Goal: Information Seeking & Learning: Find specific fact

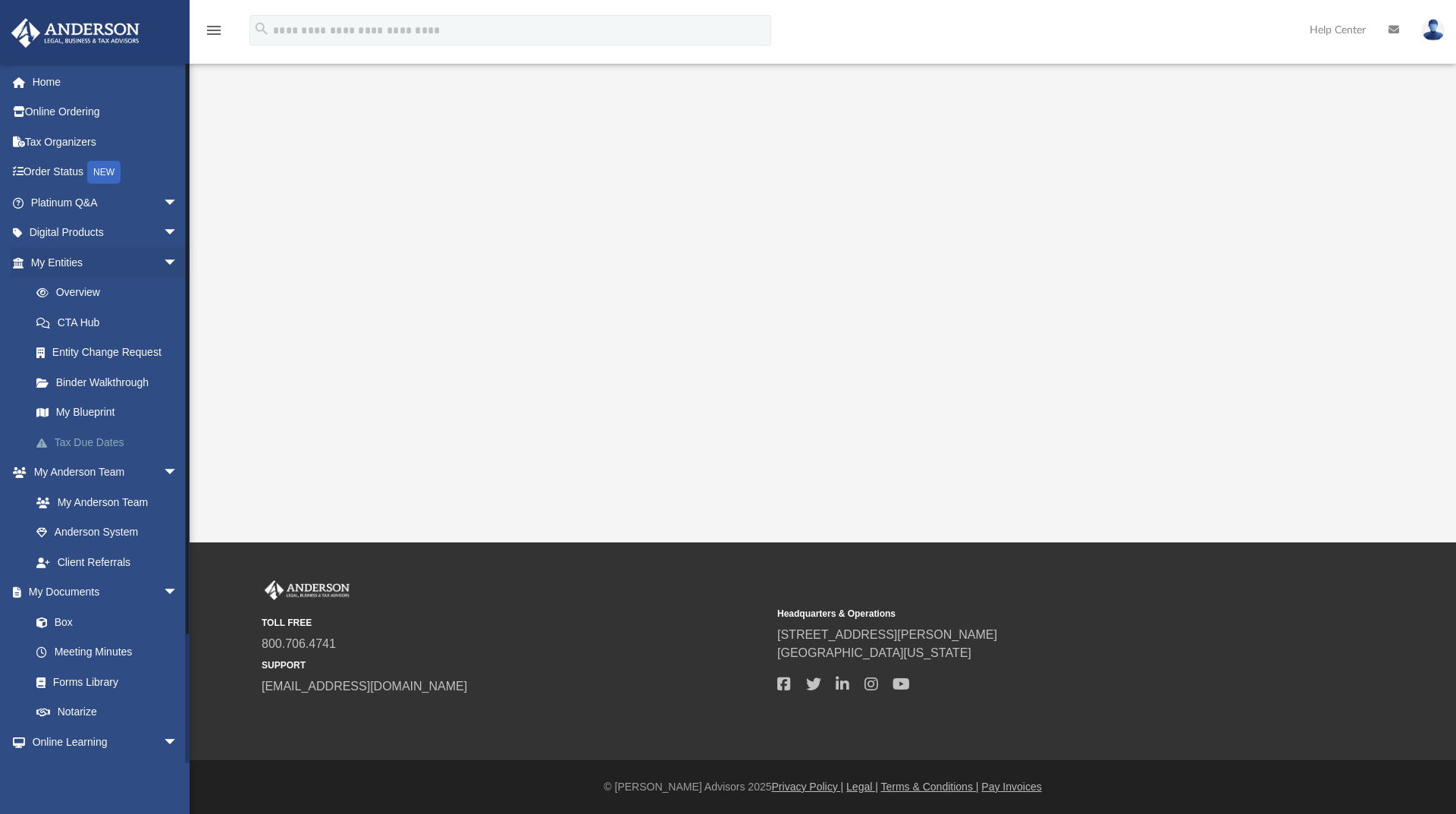
click at [86, 443] on link "Tax Due Dates" at bounding box center [111, 442] width 180 height 30
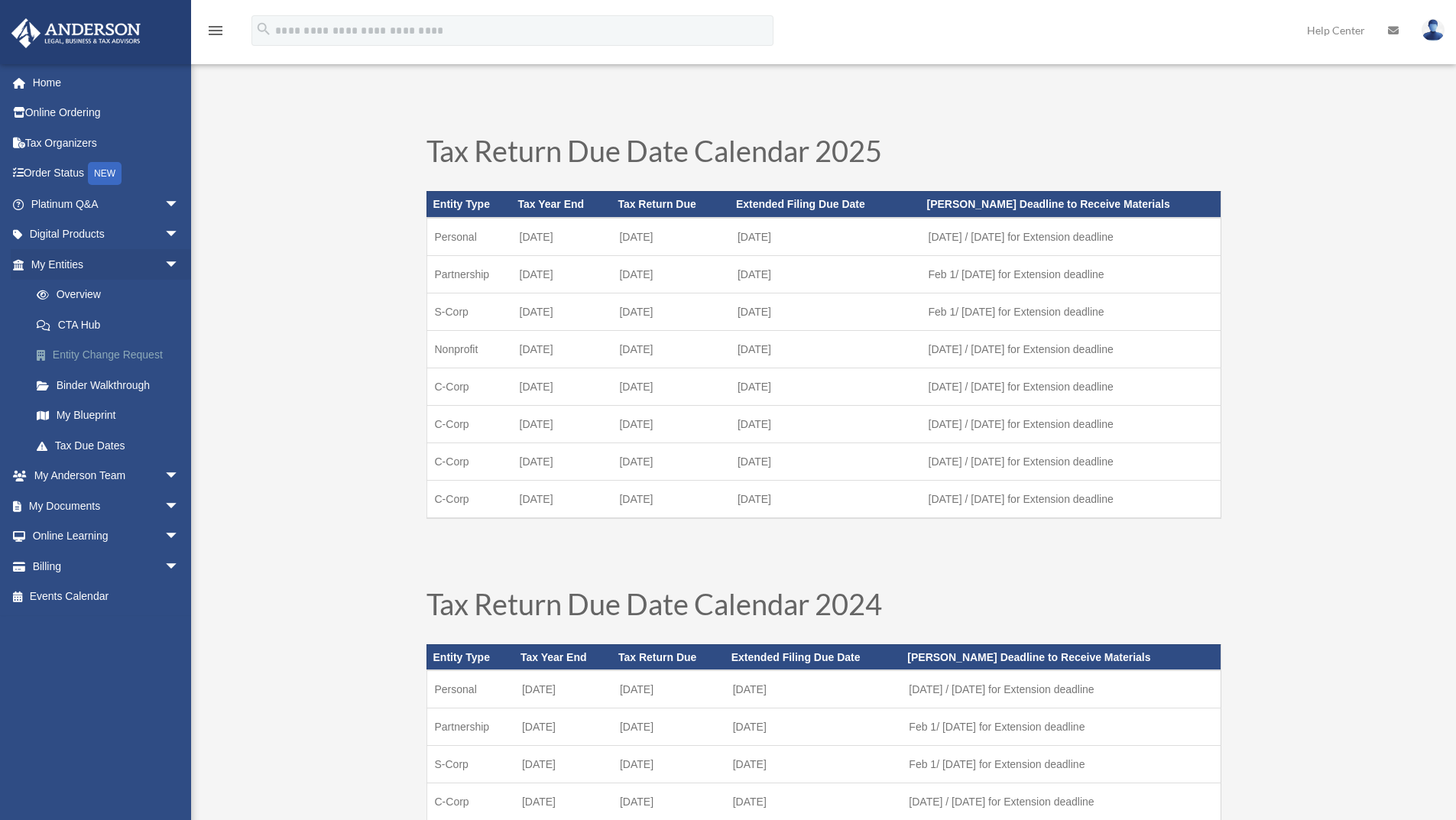
click at [128, 356] on link "Entity Change Request" at bounding box center [112, 355] width 181 height 30
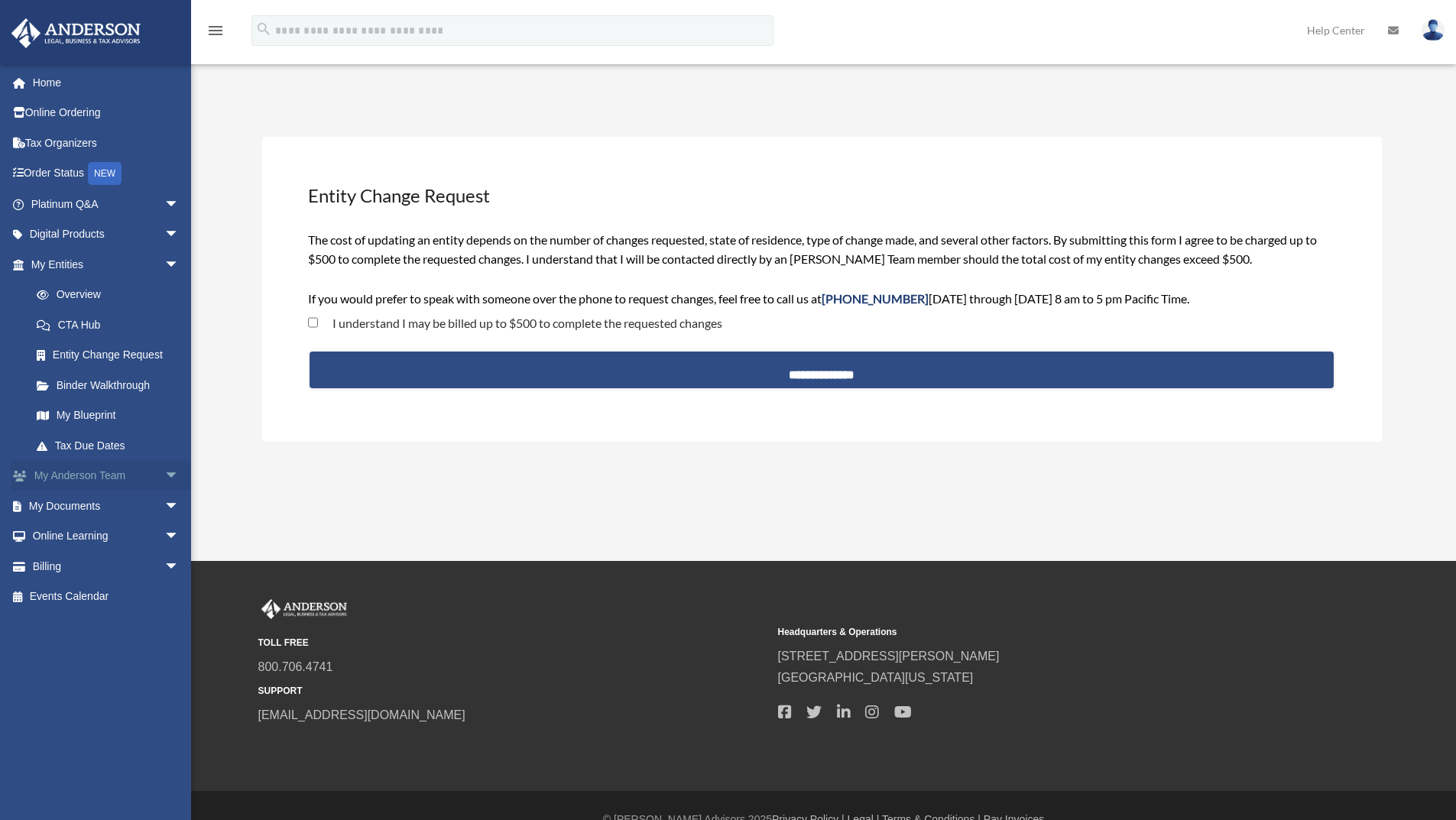
click at [88, 478] on link "My [PERSON_NAME] Team arrow_drop_down" at bounding box center [106, 476] width 192 height 30
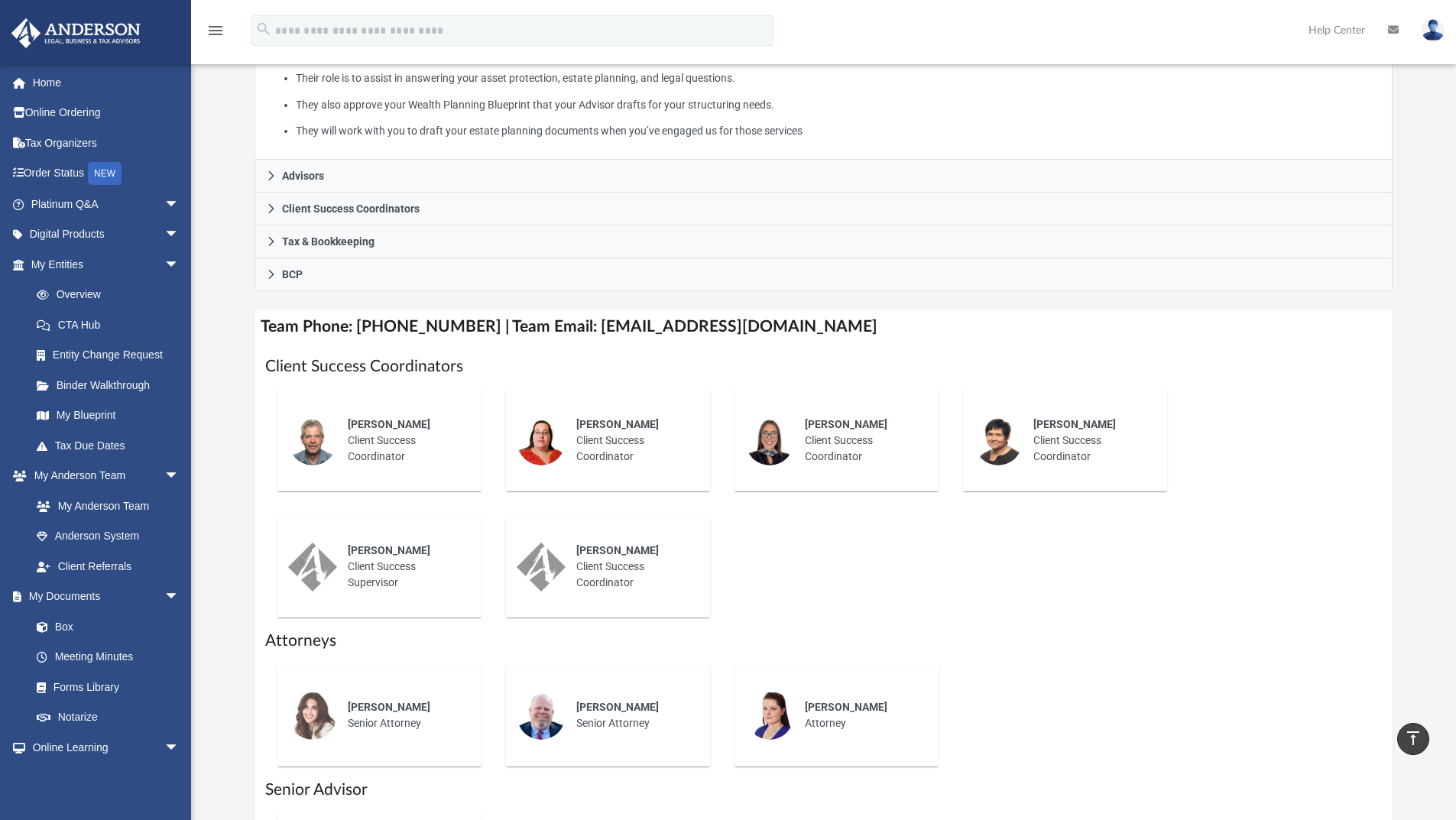
scroll to position [310, 0]
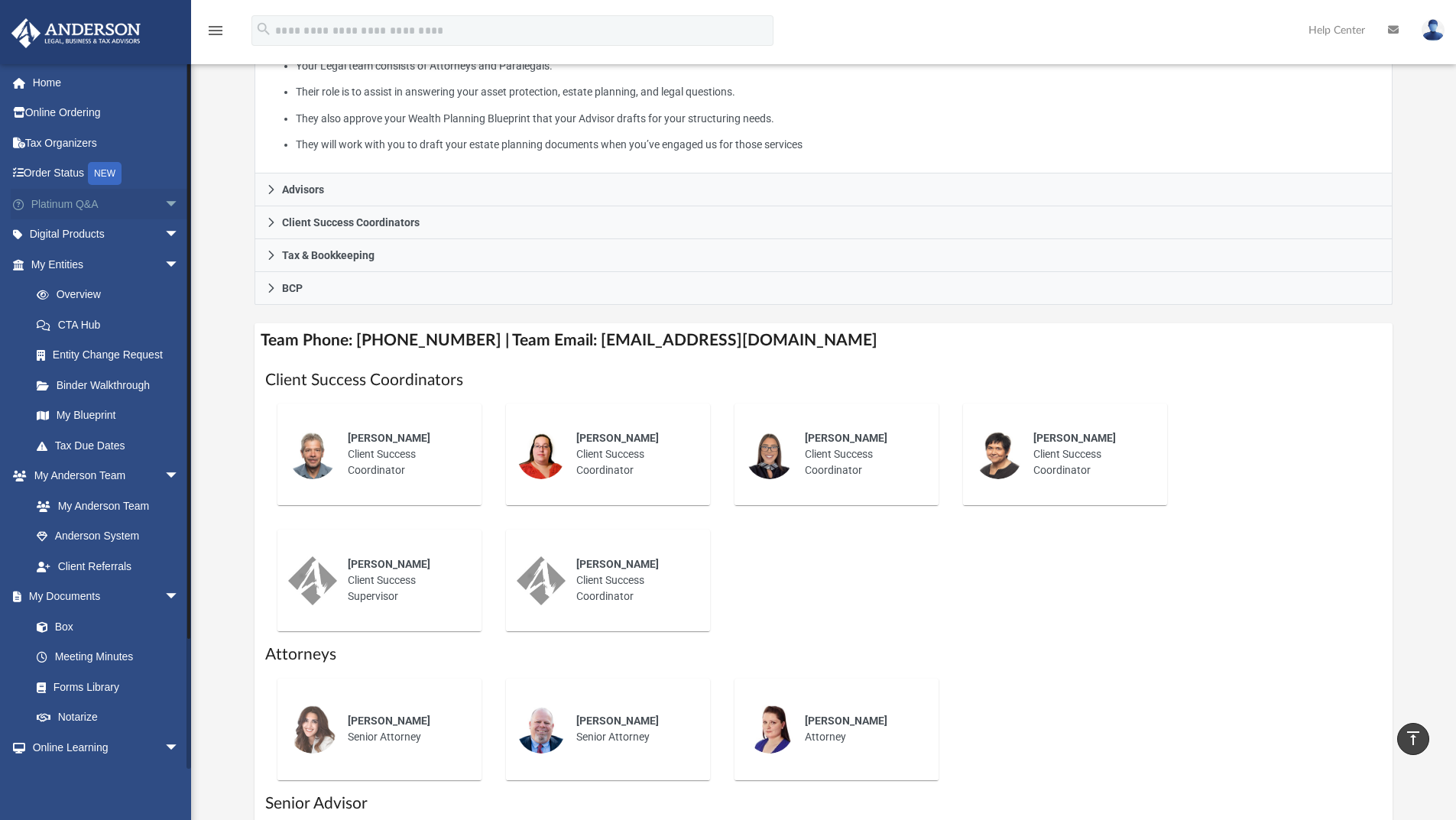
click at [164, 199] on span "arrow_drop_down" at bounding box center [179, 204] width 30 height 31
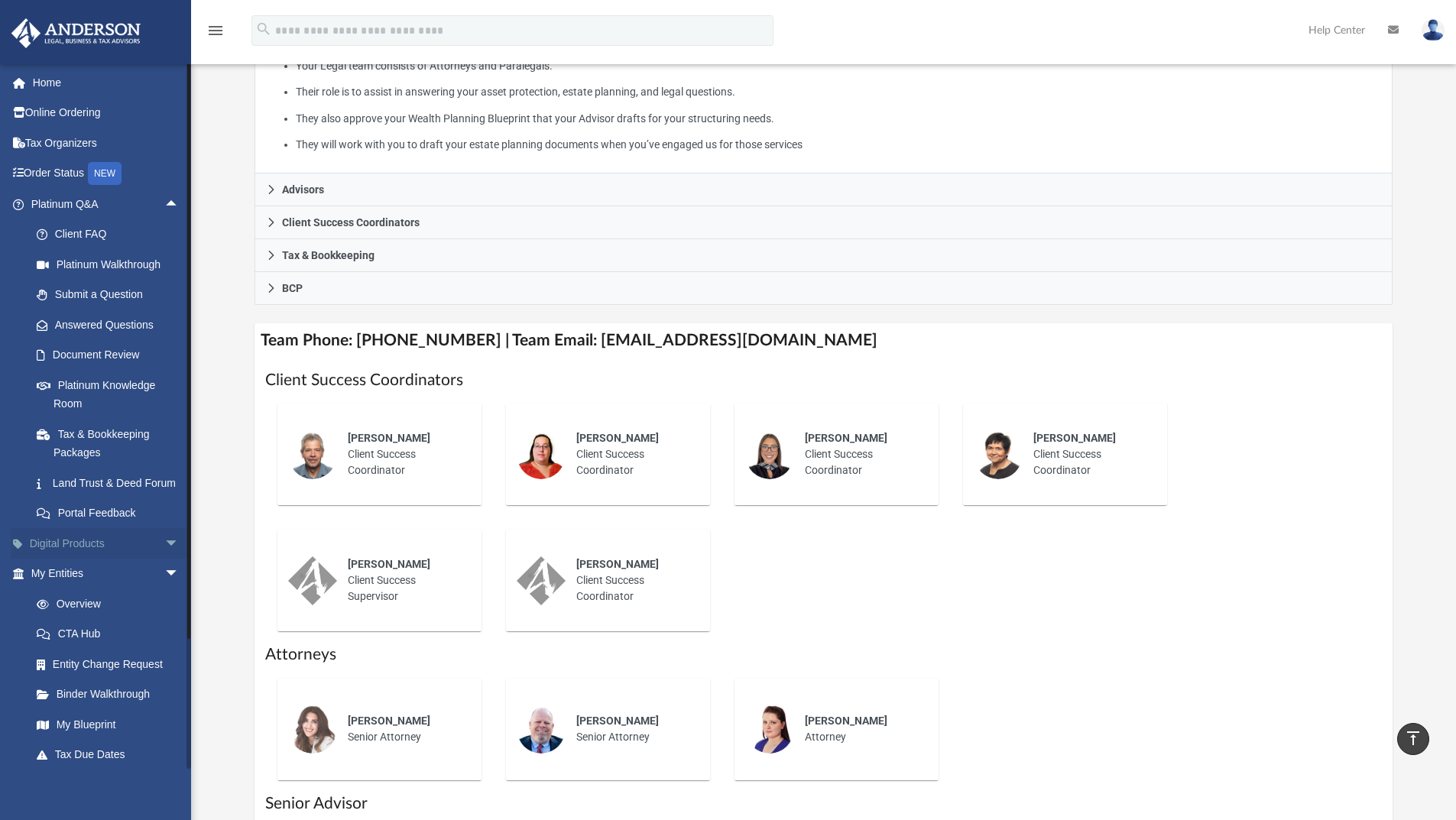
click at [164, 560] on span "arrow_drop_down" at bounding box center [179, 544] width 30 height 31
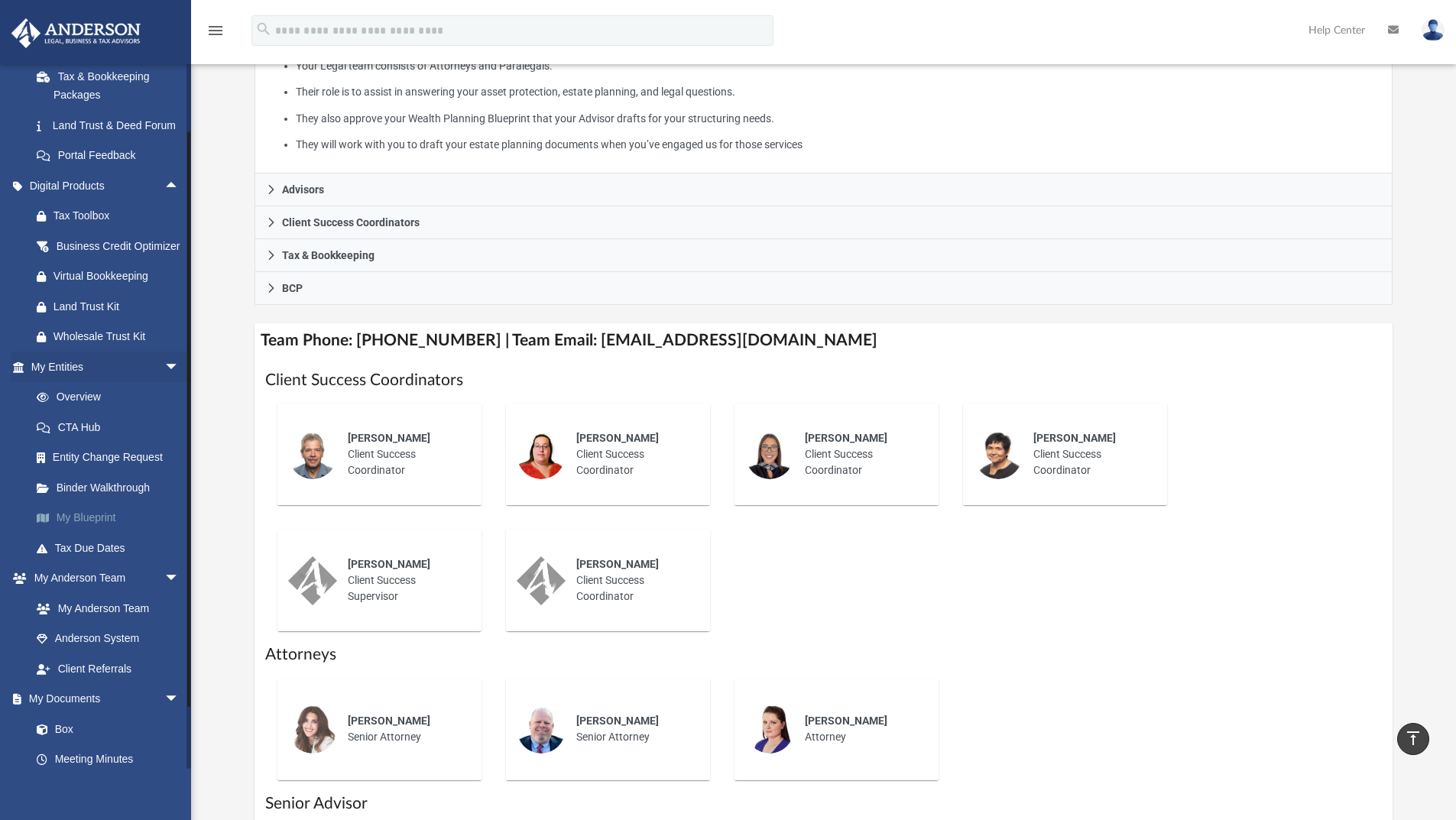
scroll to position [382, 0]
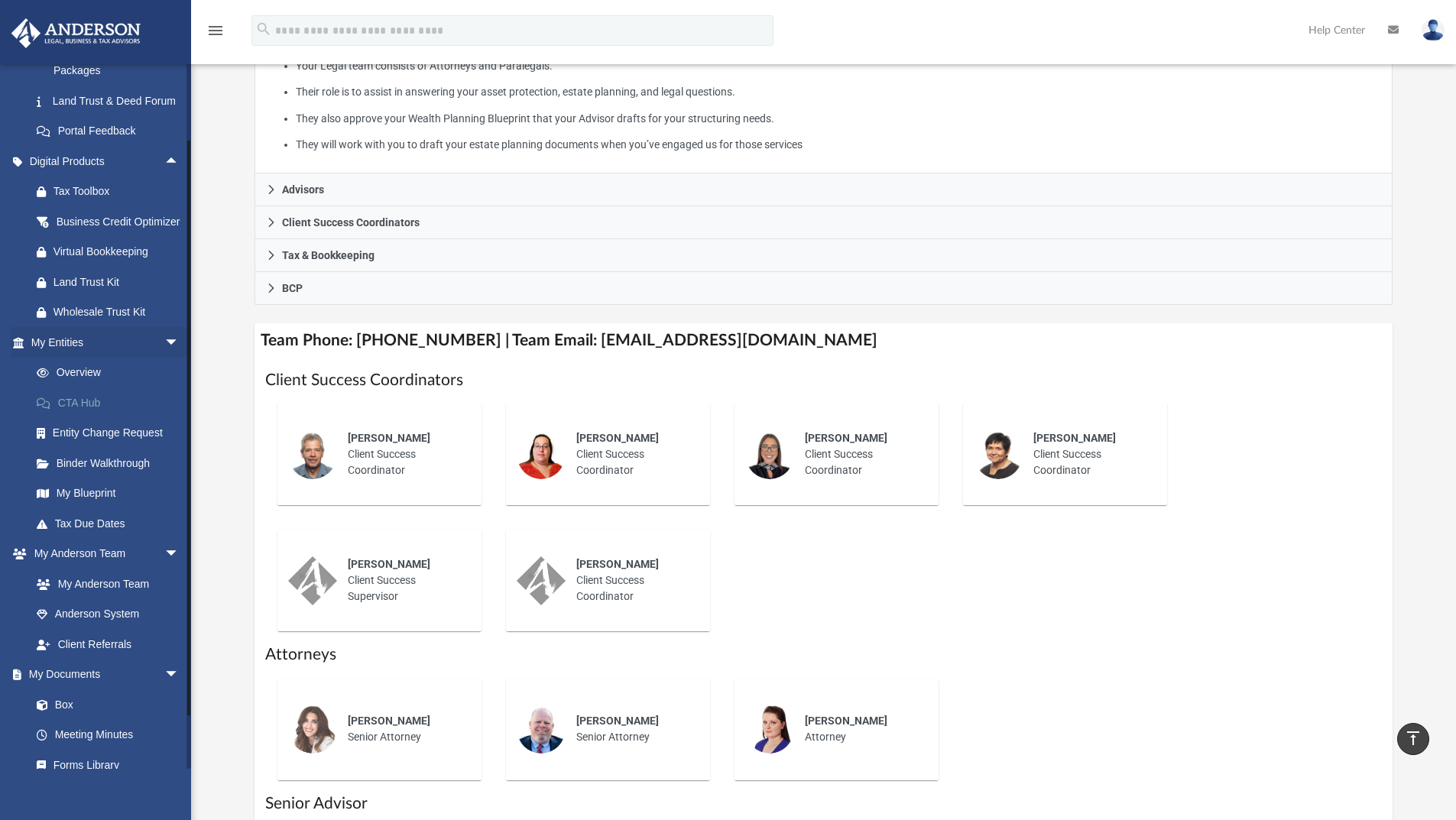
click at [119, 418] on link "CTA Hub" at bounding box center [112, 403] width 181 height 30
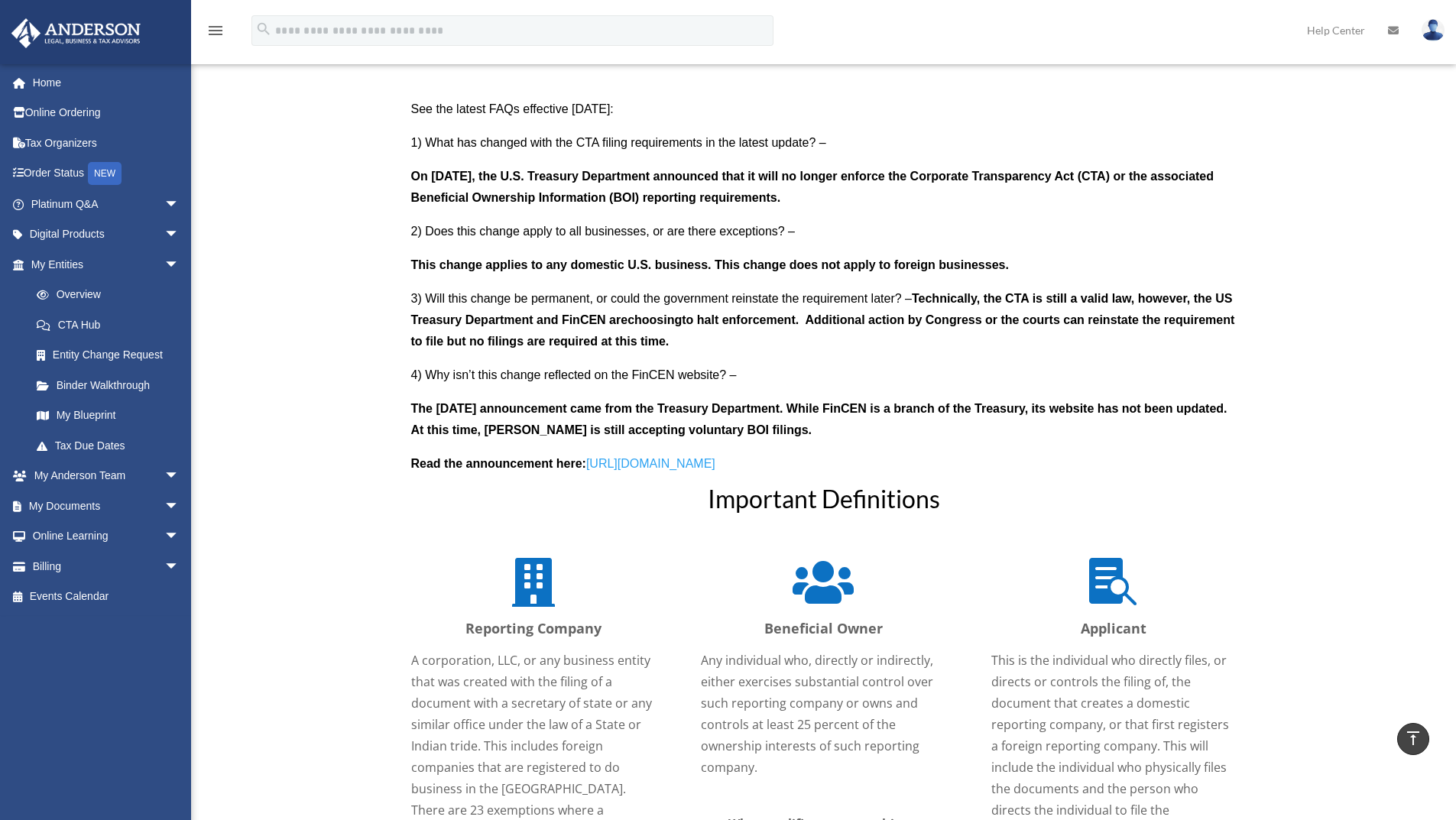
scroll to position [1452, 0]
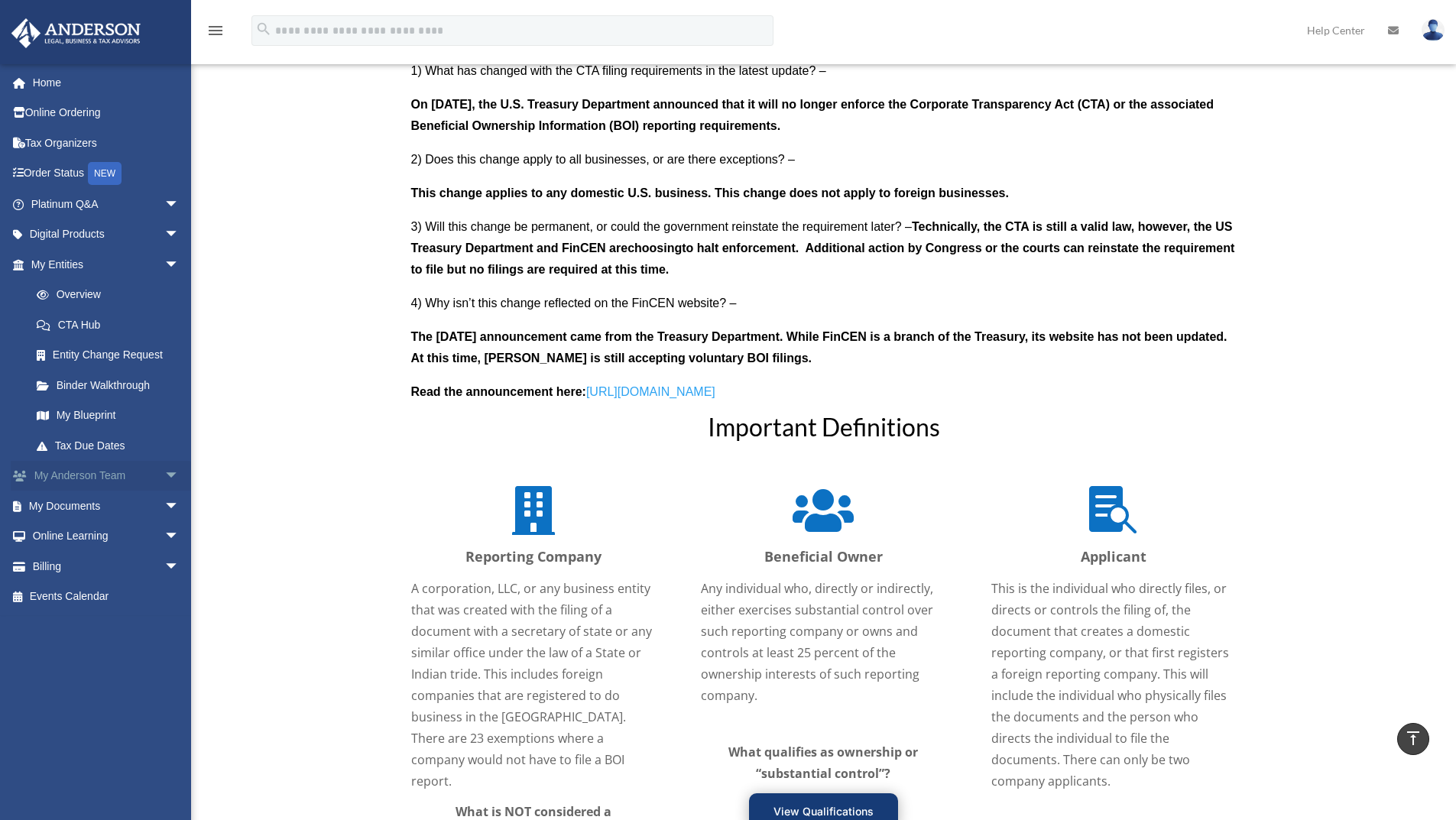
click at [123, 481] on link "My [PERSON_NAME] Team arrow_drop_down" at bounding box center [106, 476] width 192 height 30
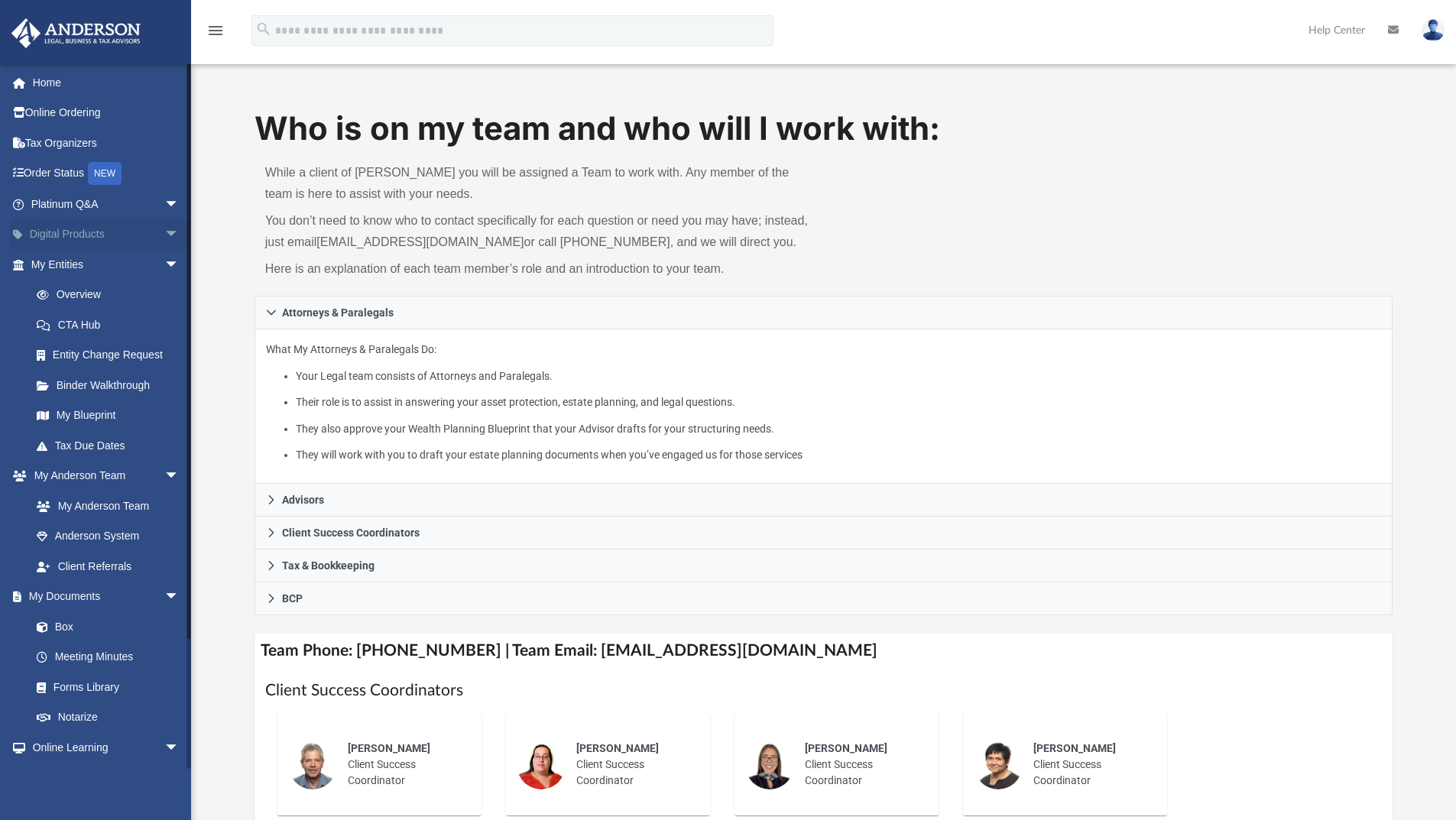
click at [101, 240] on link "Digital Products arrow_drop_down" at bounding box center [106, 234] width 192 height 30
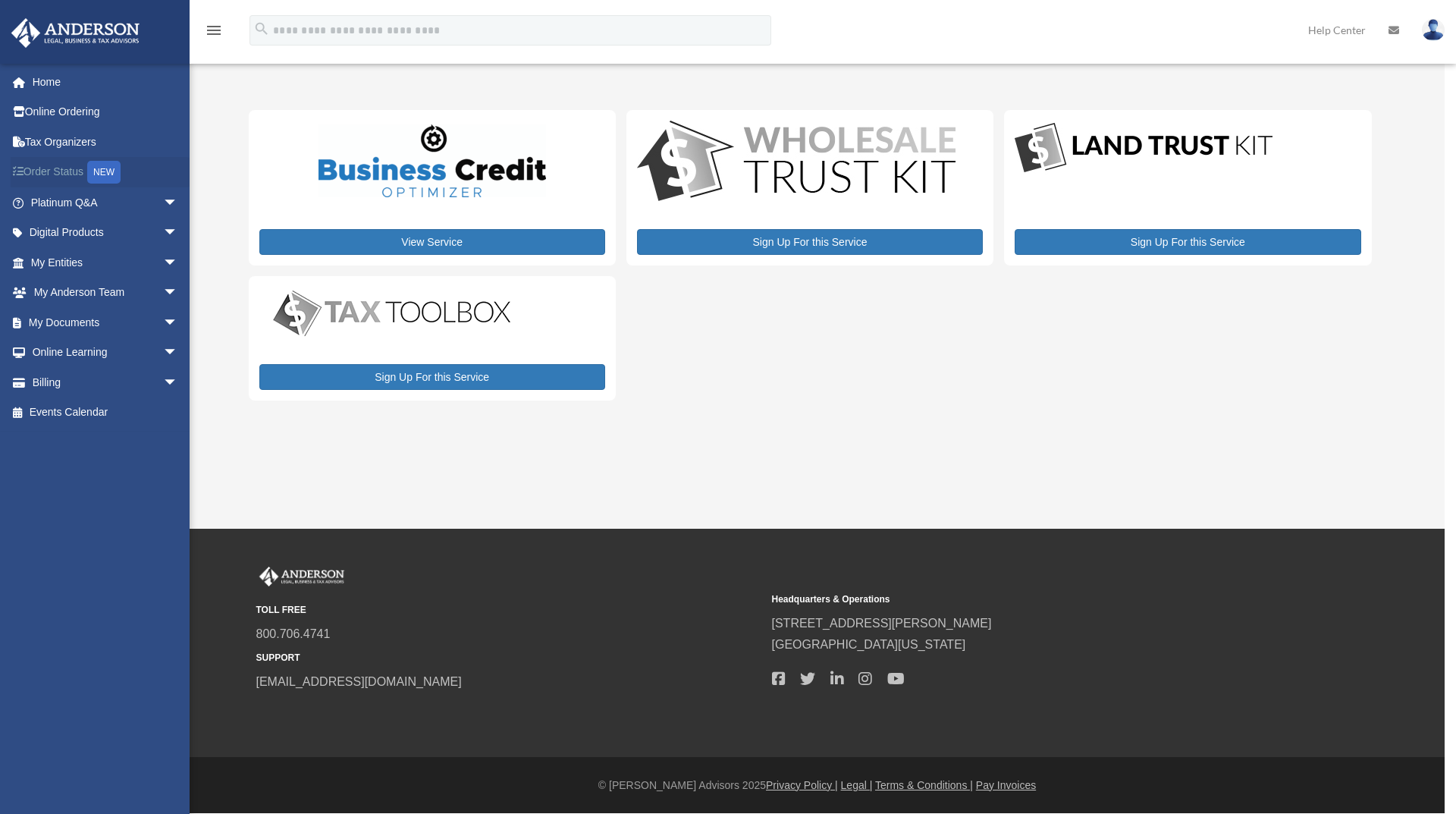
click at [66, 177] on link "Order Status NEW" at bounding box center [105, 172] width 190 height 31
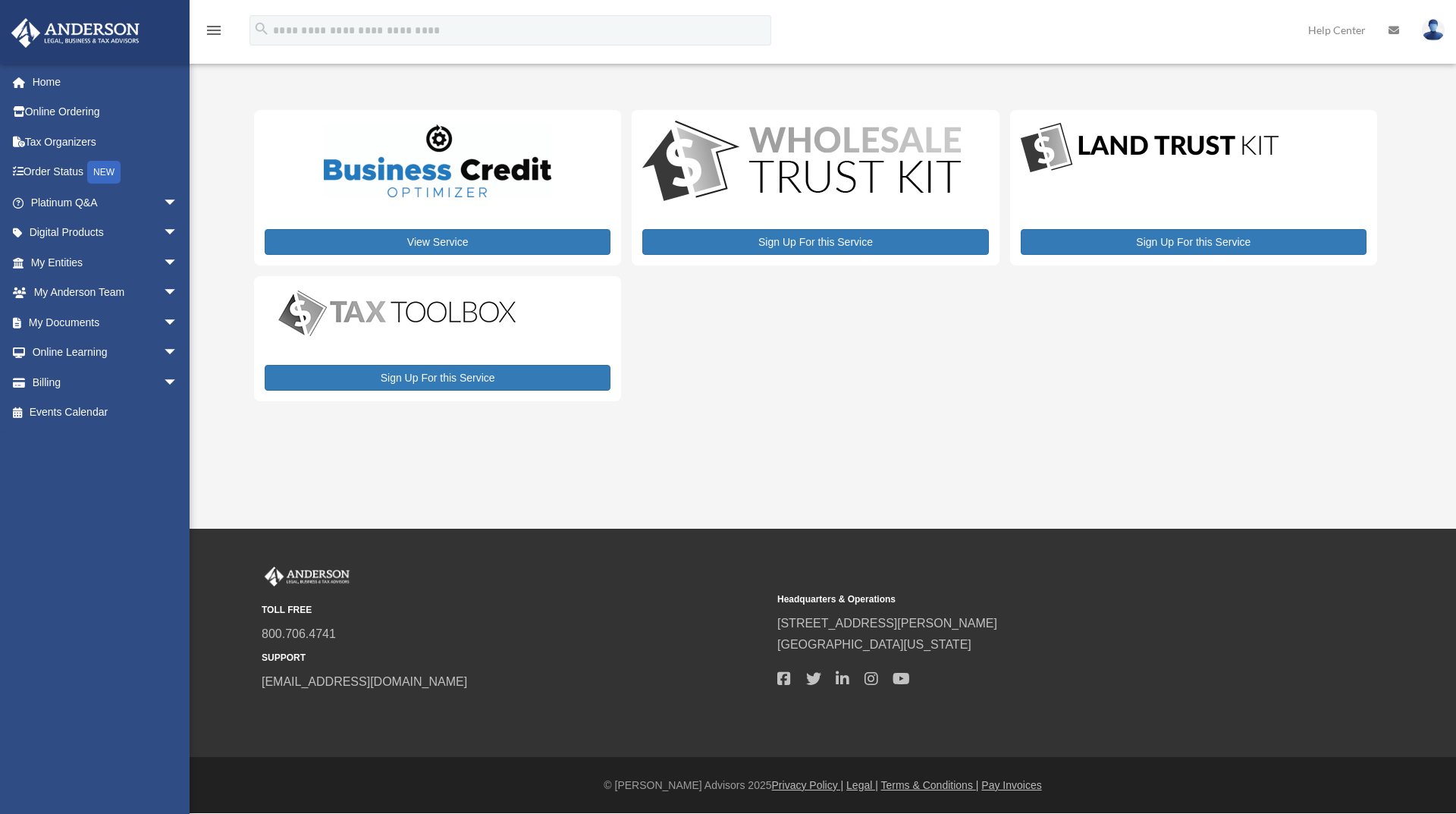
click at [1393, 30] on icon at bounding box center [1393, 30] width 10 height 10
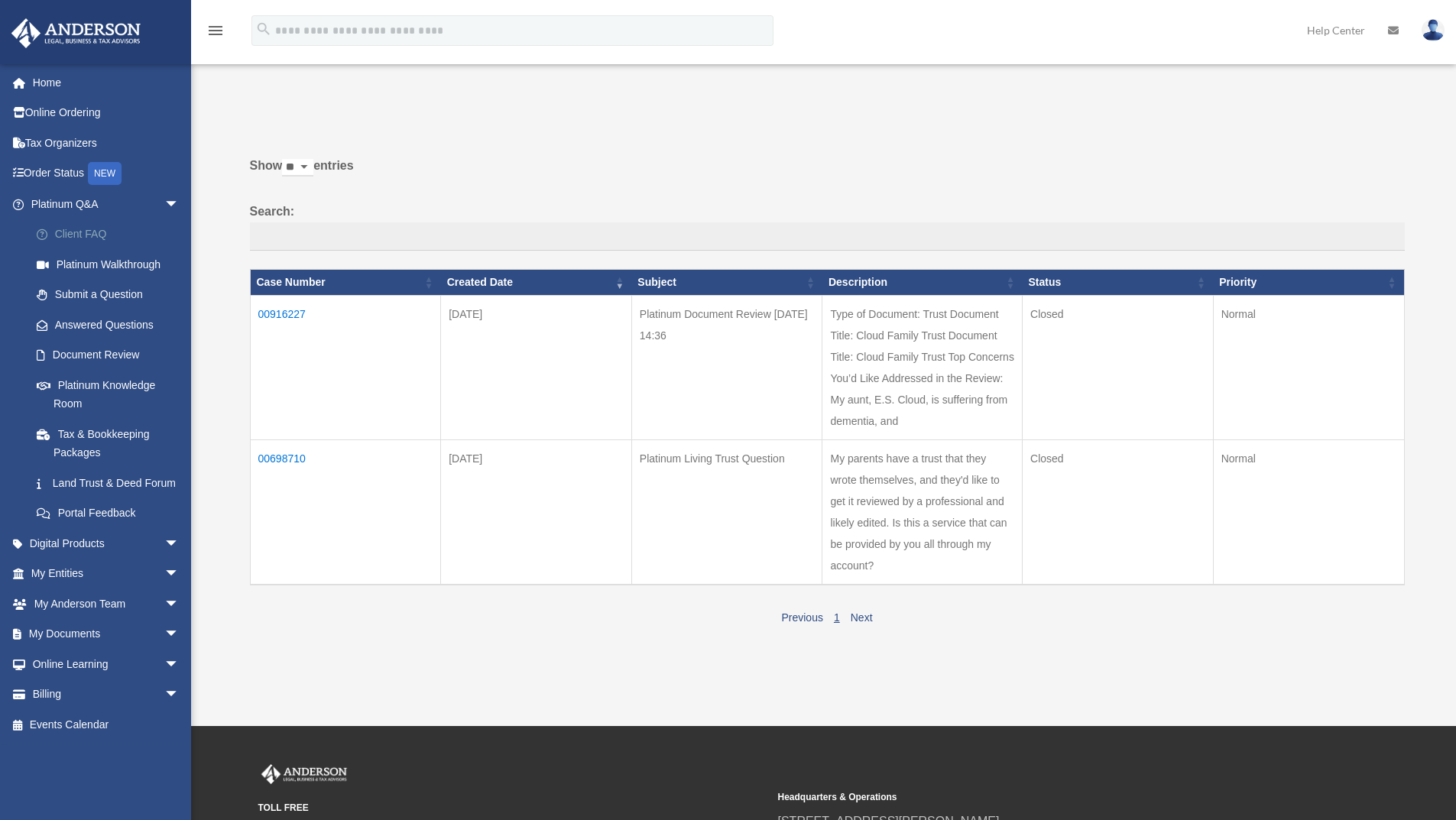
click at [80, 233] on link "Client FAQ" at bounding box center [112, 234] width 181 height 30
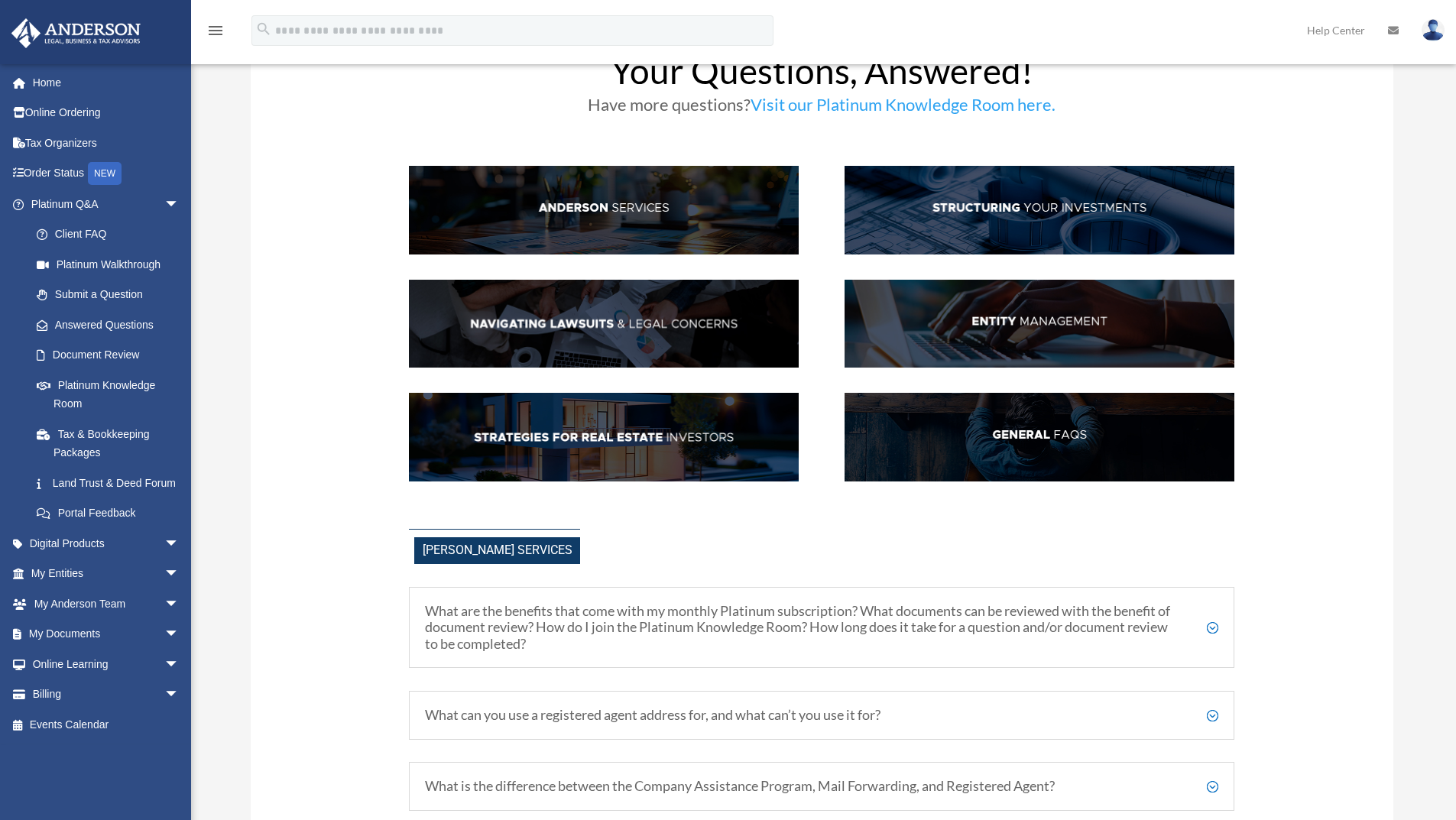
scroll to position [76, 0]
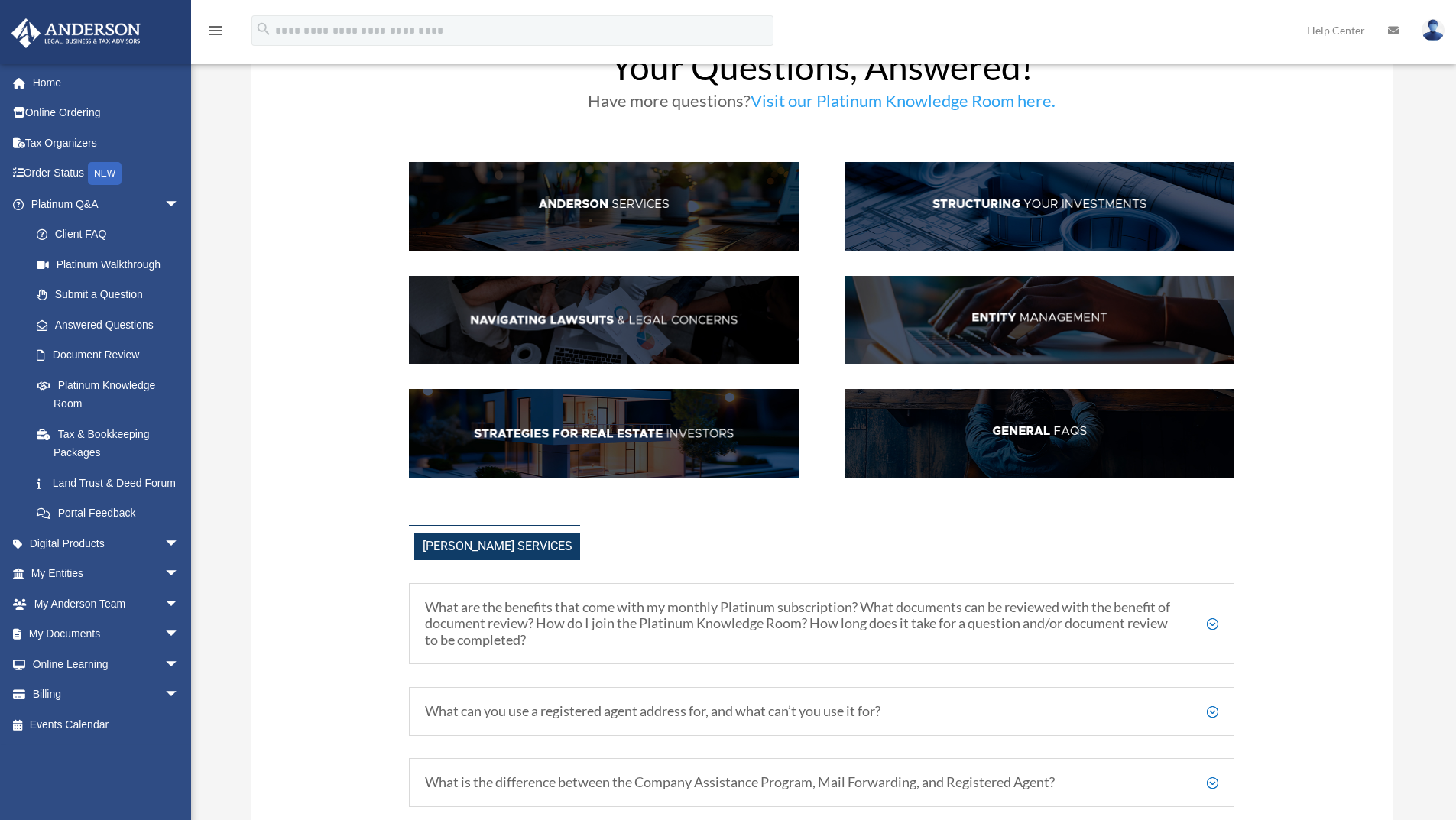
click at [959, 315] on img at bounding box center [1039, 320] width 390 height 89
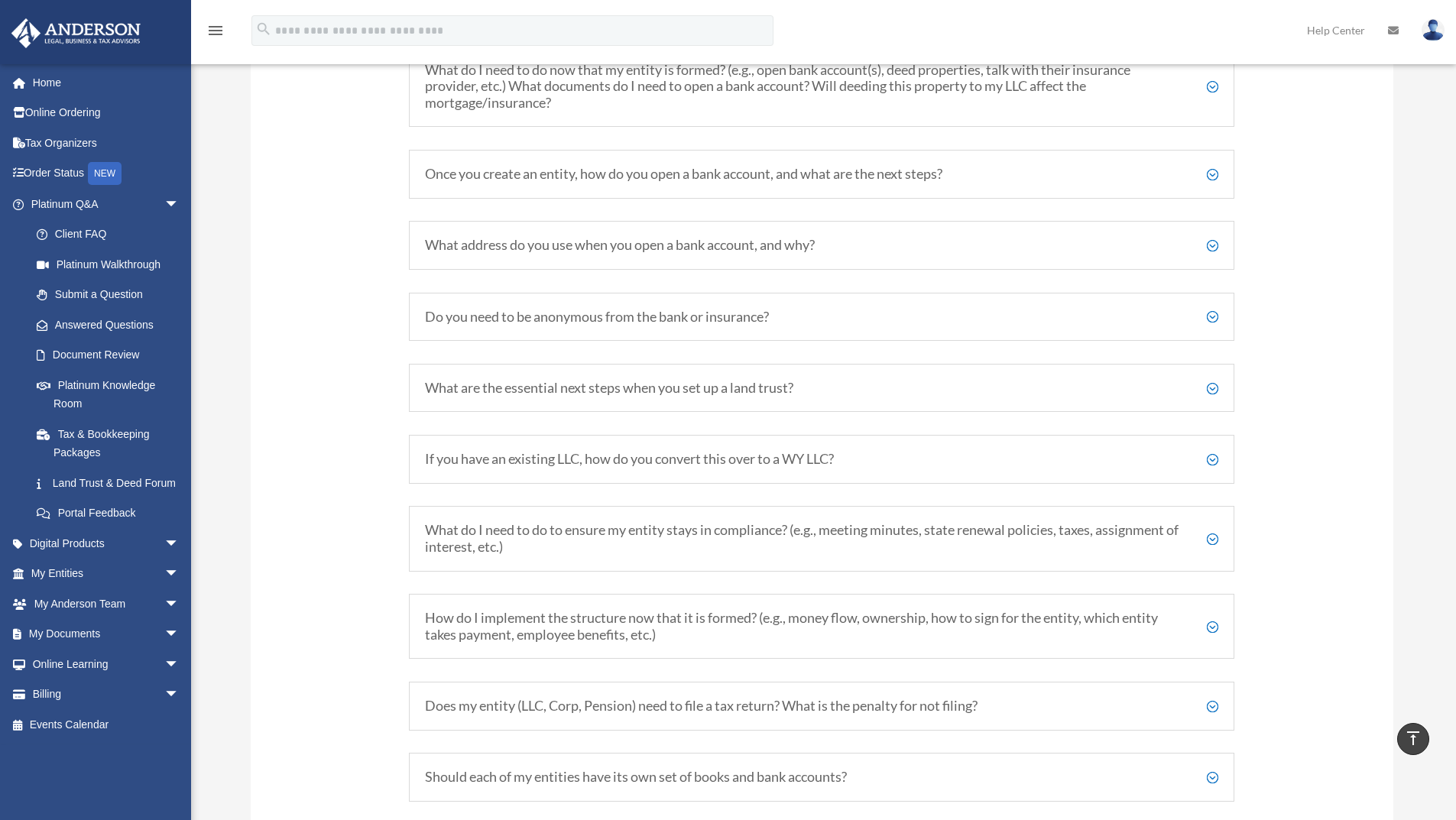
scroll to position [1934, 0]
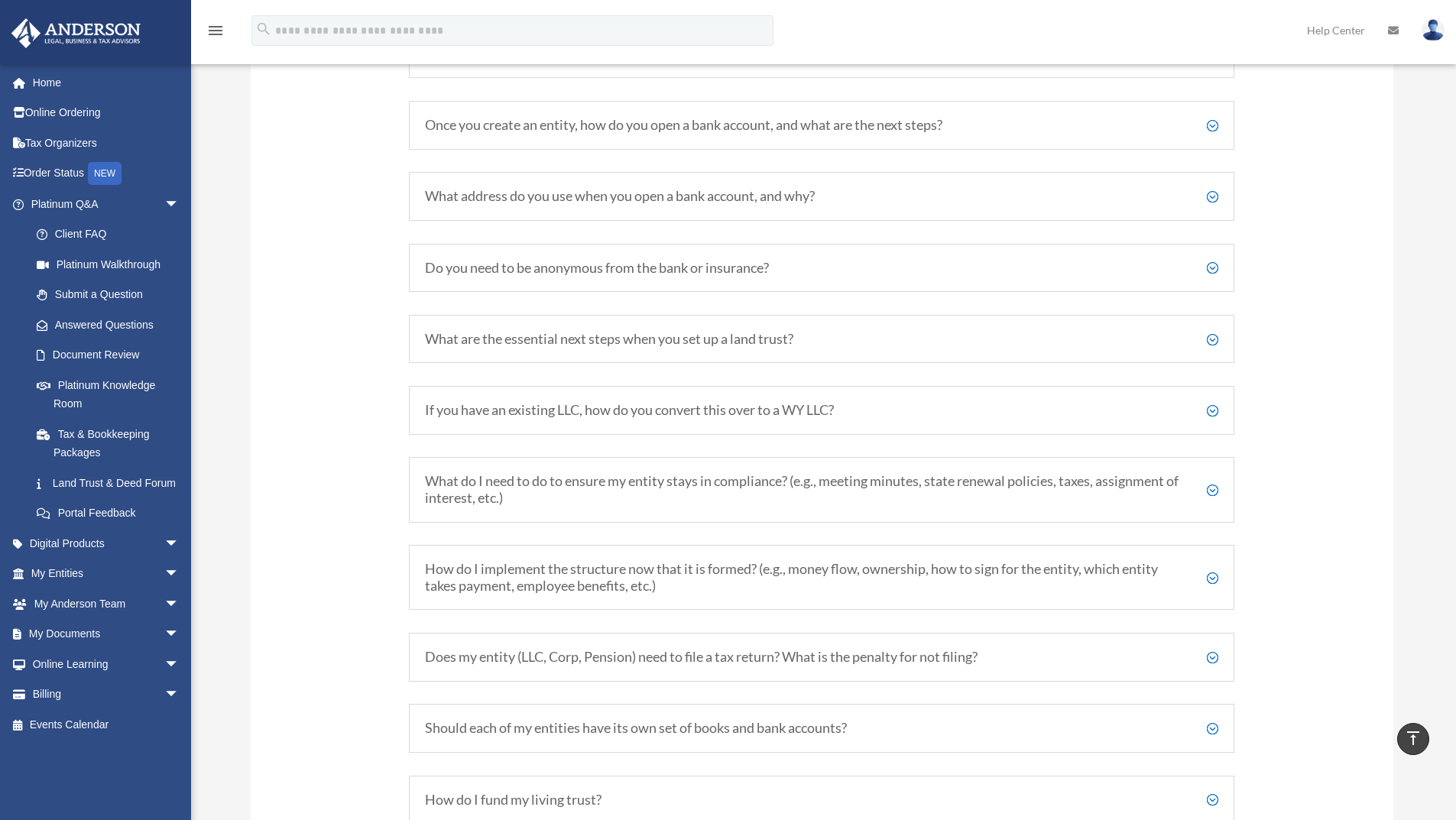
click at [922, 279] on div "Do you need to be anonymous from the bank or insurance? Not at all! Naturally, …" at bounding box center [821, 268] width 826 height 49
click at [1212, 268] on h5 "Do you need to be anonymous from the bank or insurance?" at bounding box center [821, 268] width 794 height 17
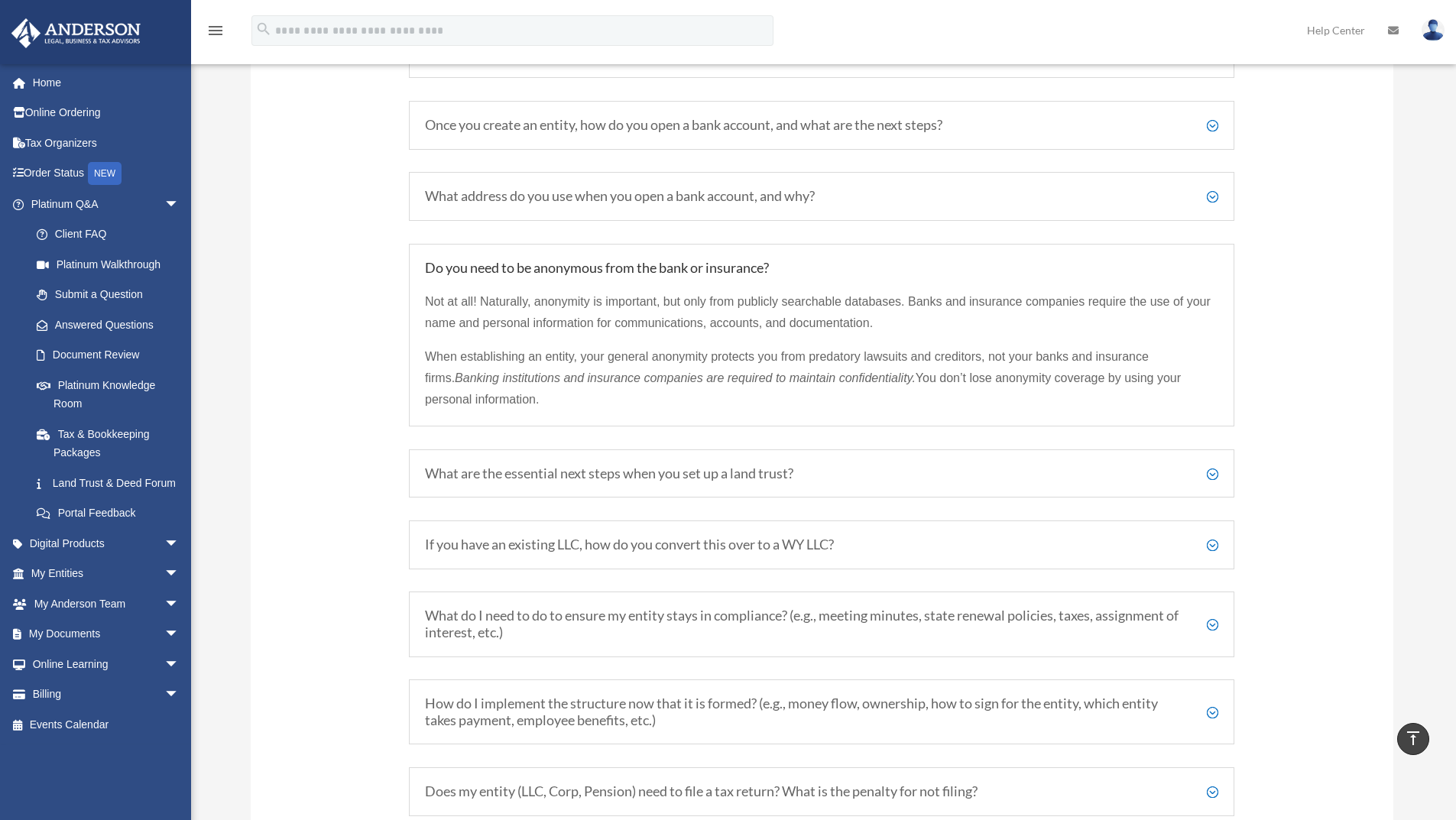
click at [1212, 268] on h5 "Do you need to be anonymous from the bank or insurance?" at bounding box center [821, 268] width 794 height 17
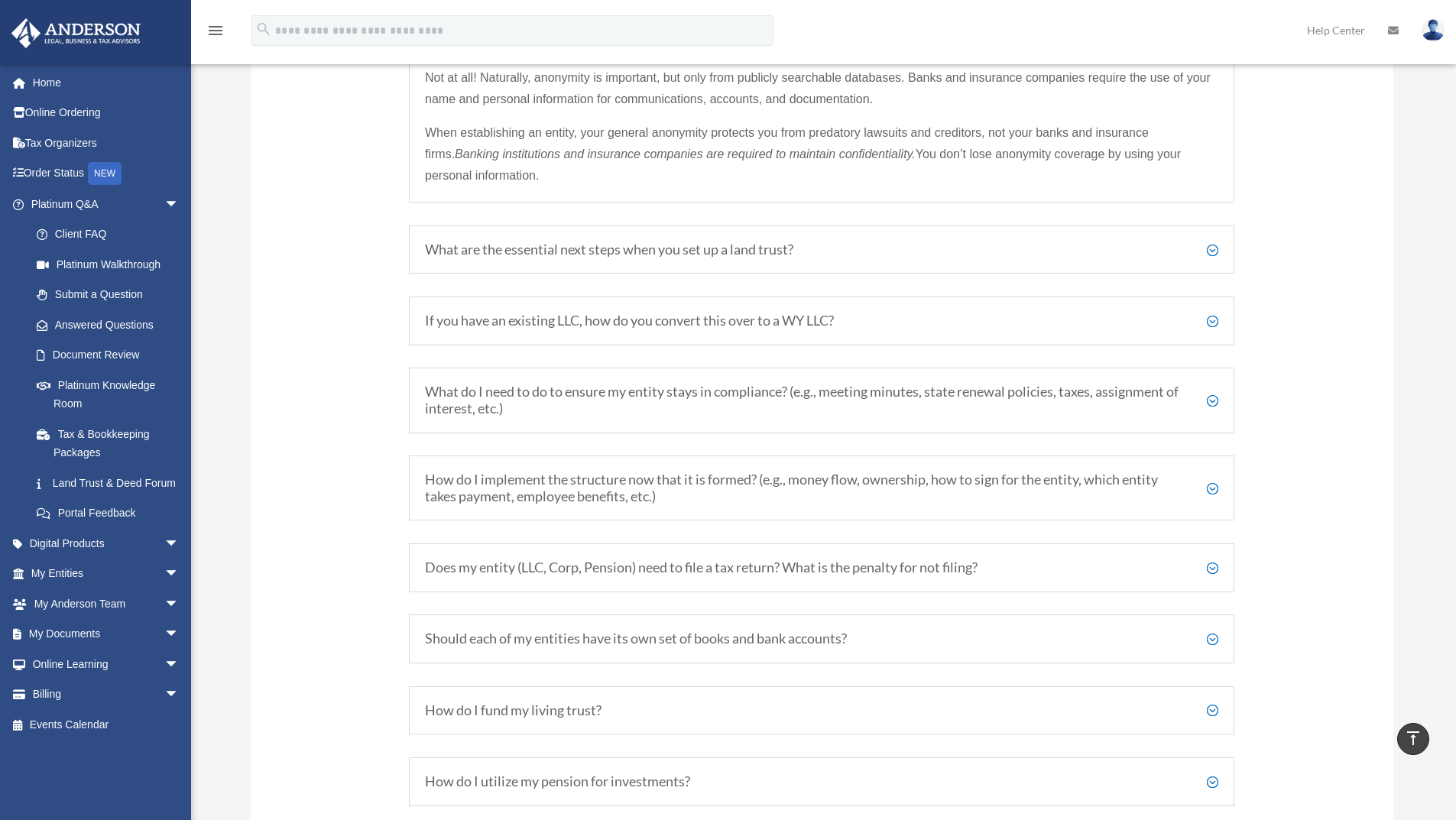
scroll to position [2164, 0]
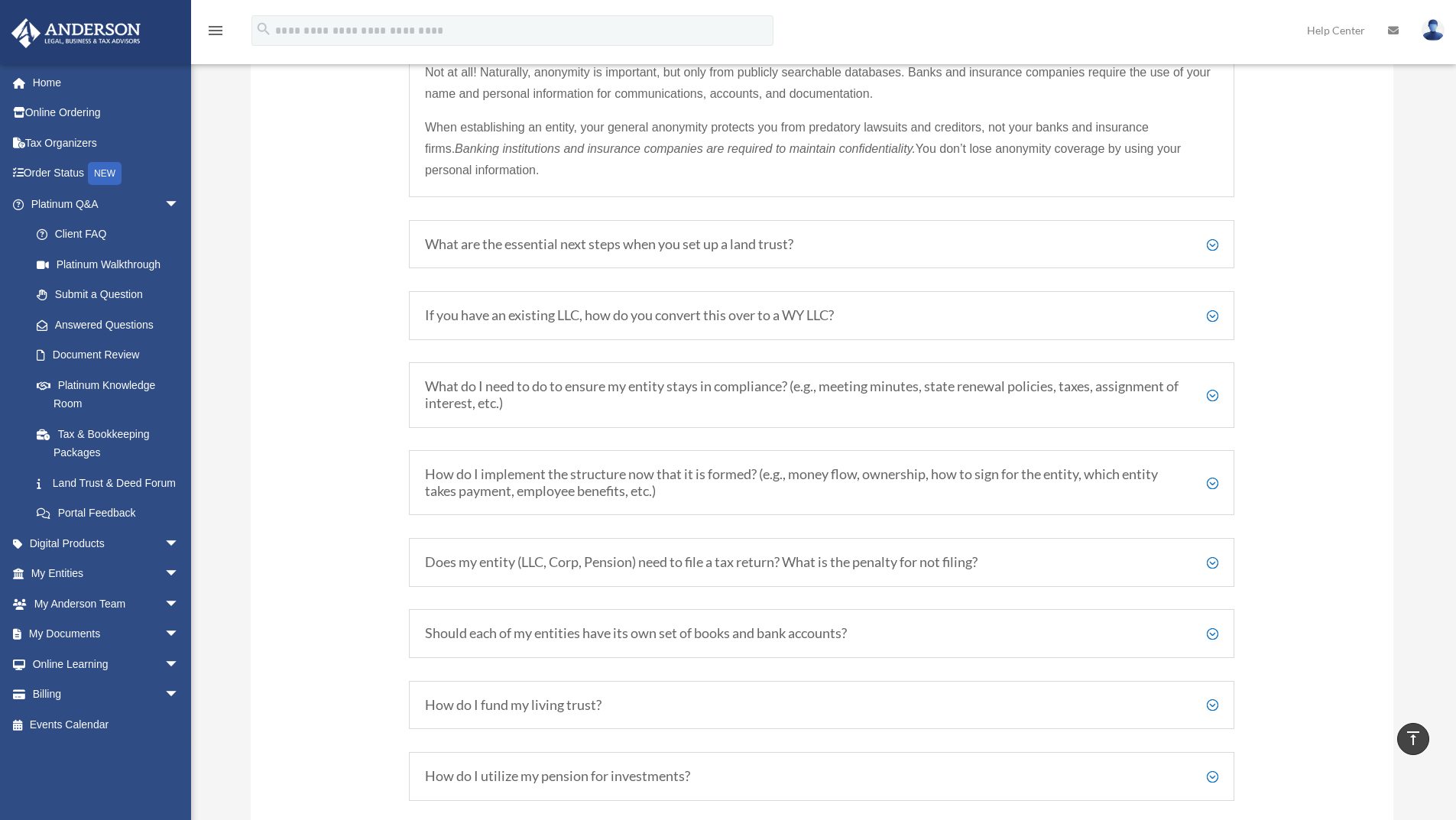
click at [1208, 315] on h5 "If you have an existing LLC, how do you convert this over to a WY LLC?" at bounding box center [821, 316] width 794 height 17
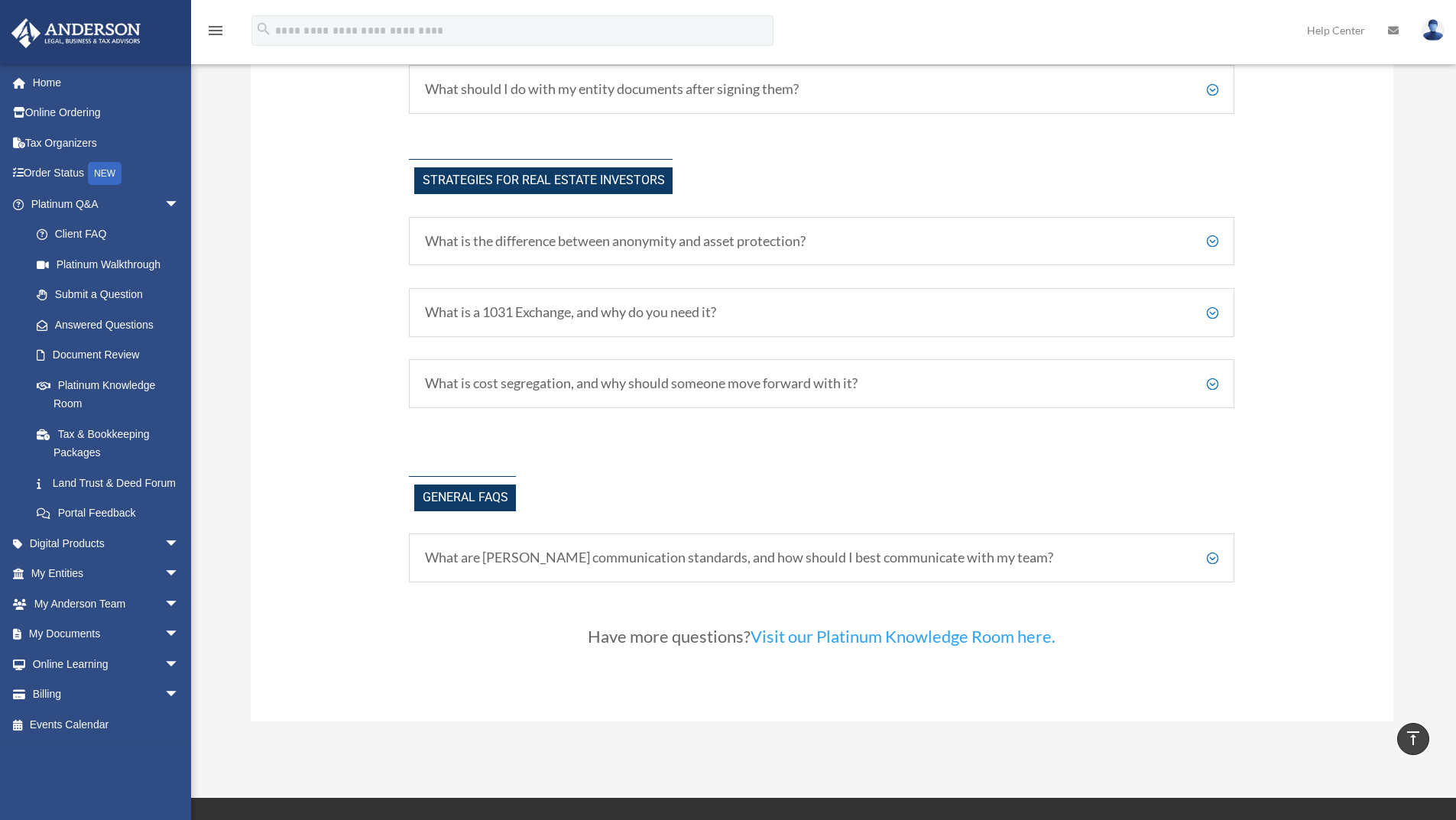
scroll to position [3539, 0]
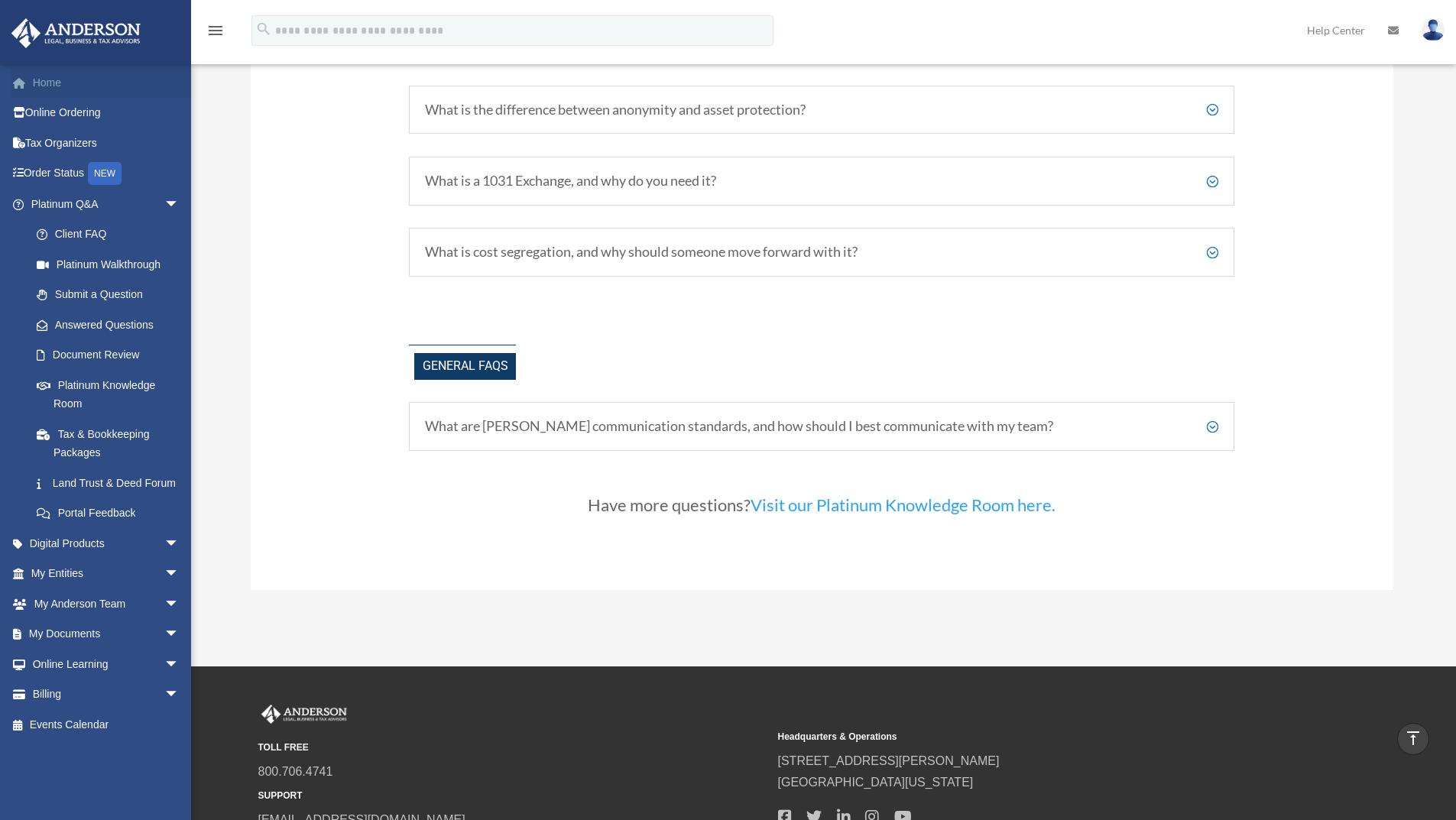
click at [96, 79] on link "Home" at bounding box center [106, 82] width 192 height 30
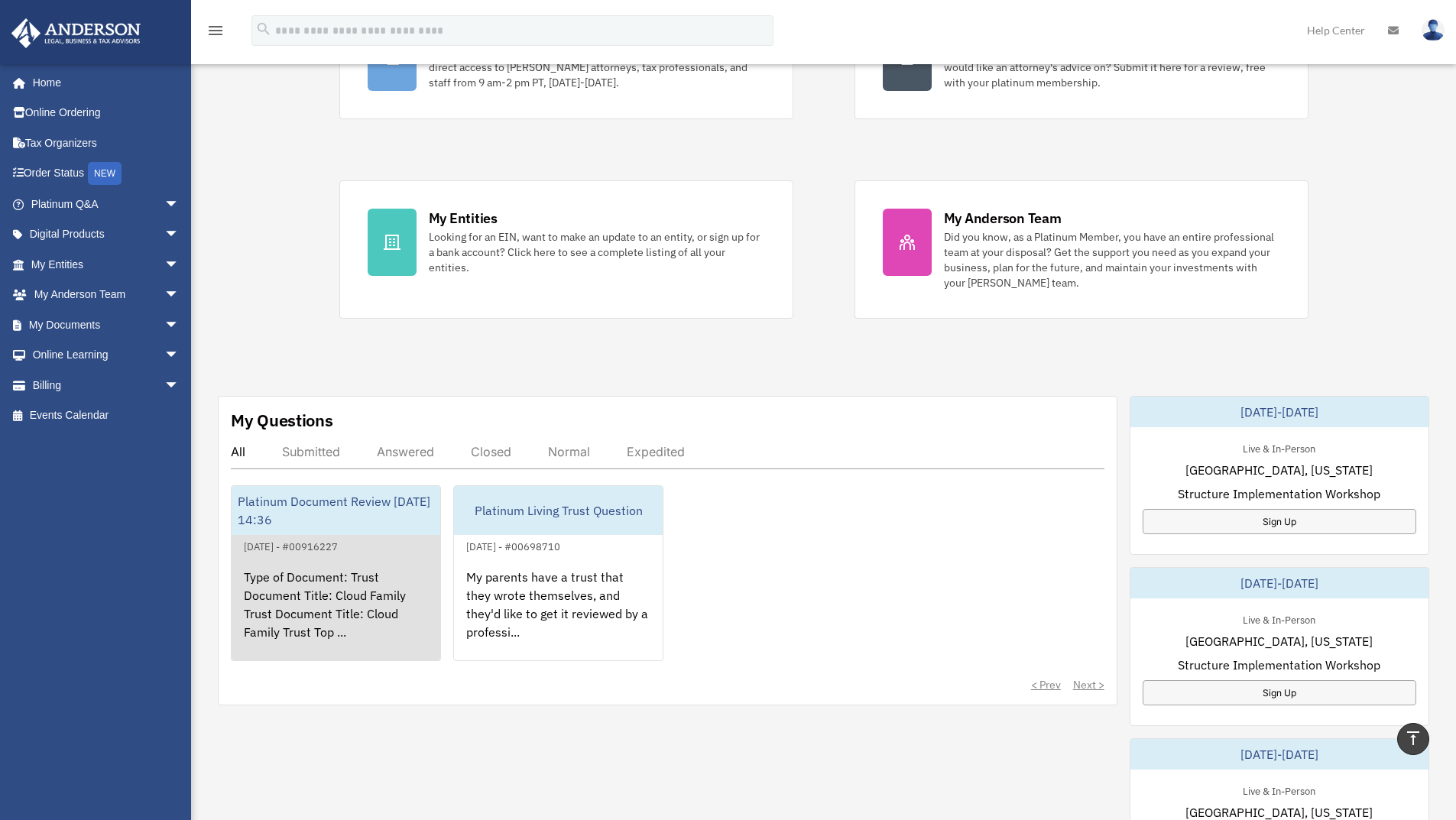
scroll to position [153, 0]
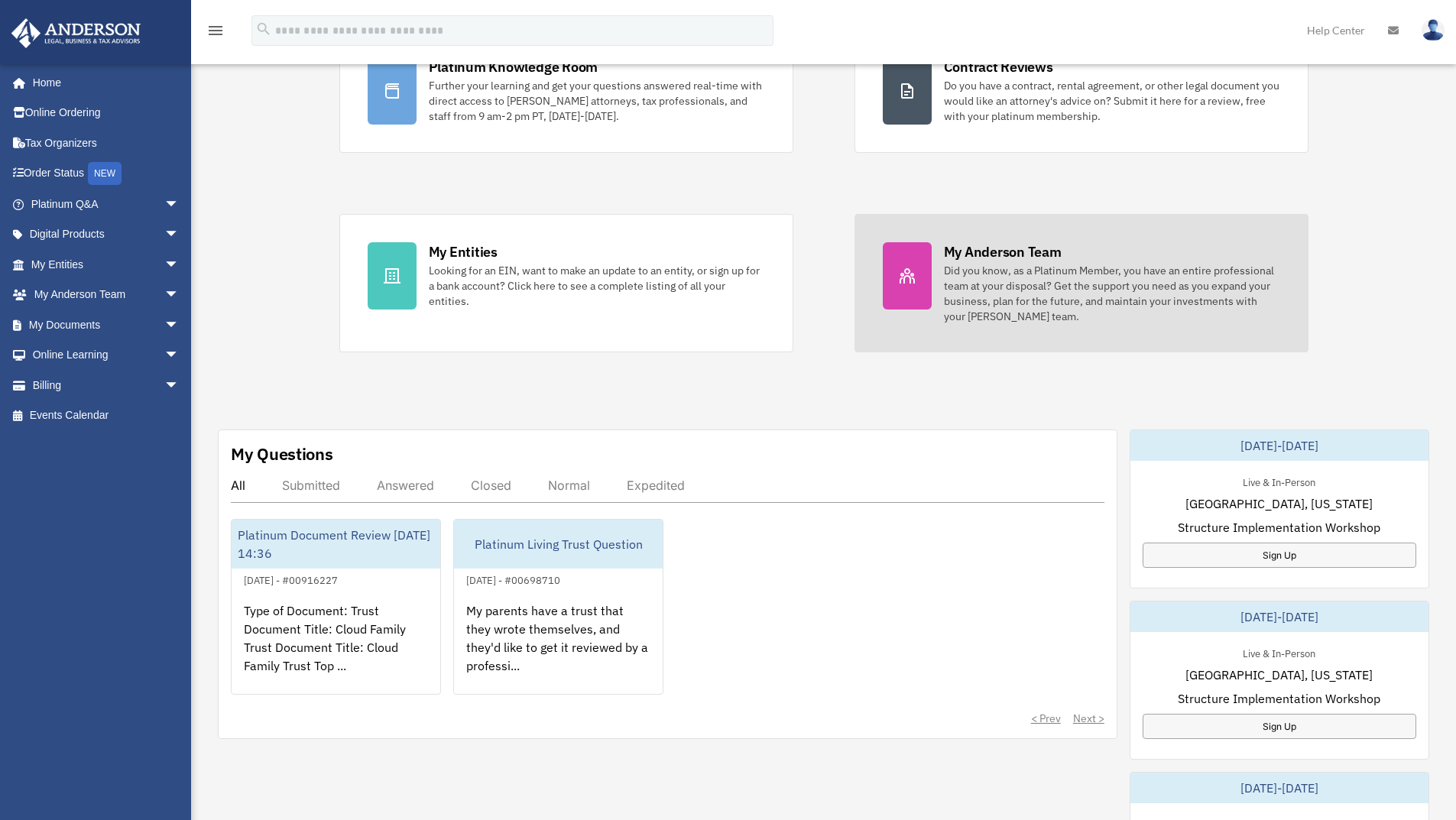
click at [959, 270] on div "Did you know, as a Platinum Member, you have an entire professional team at you…" at bounding box center [1112, 293] width 336 height 61
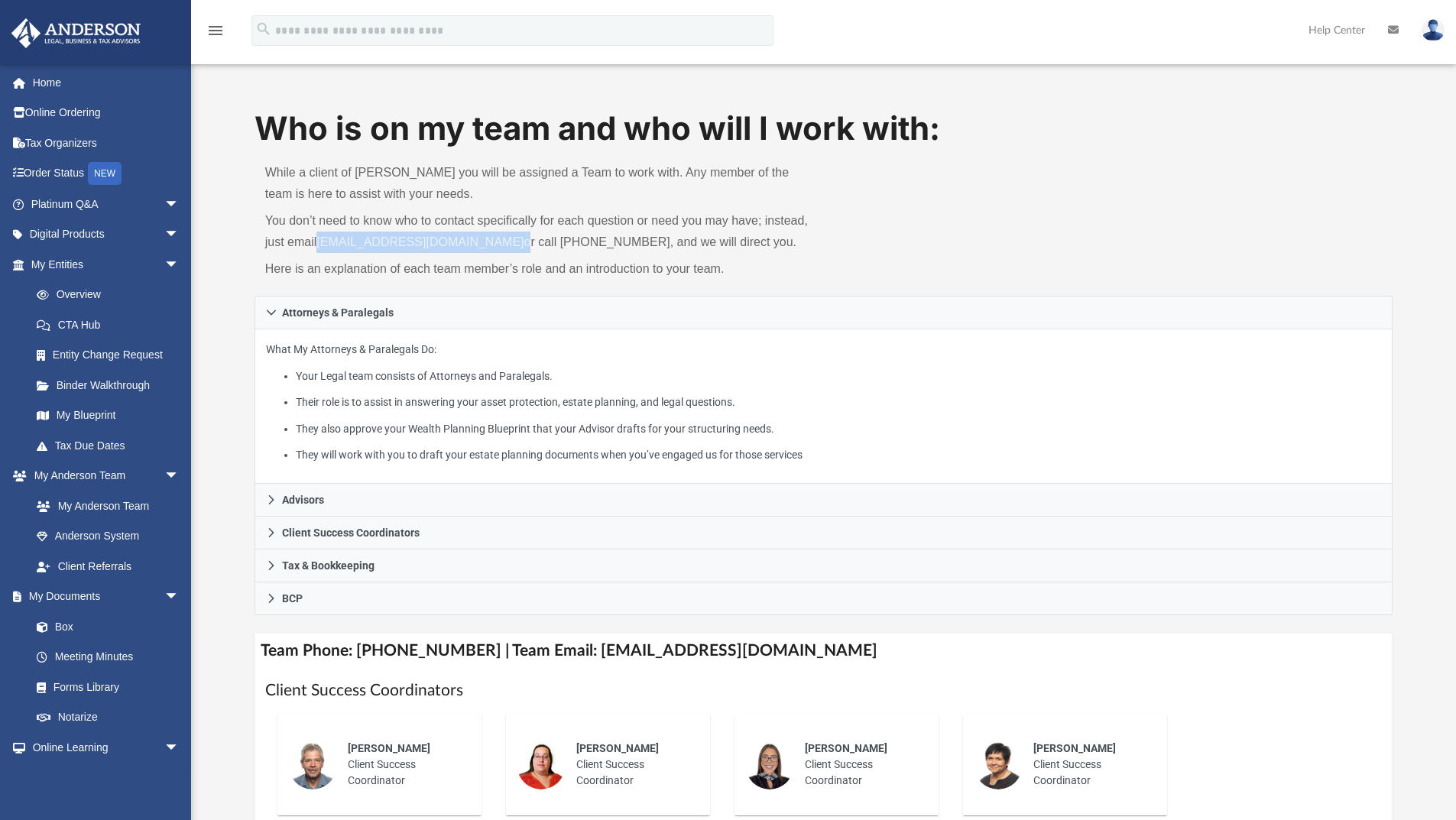
drag, startPoint x: 318, startPoint y: 243, endPoint x: 502, endPoint y: 239, distance: 184.0
click at [502, 239] on p "You don’t need to know who to contact specifically for each question or need yo…" at bounding box center [539, 231] width 548 height 42
copy p "[EMAIL_ADDRESS][DOMAIN_NAME]"
click at [87, 294] on link "Overview" at bounding box center [112, 294] width 181 height 30
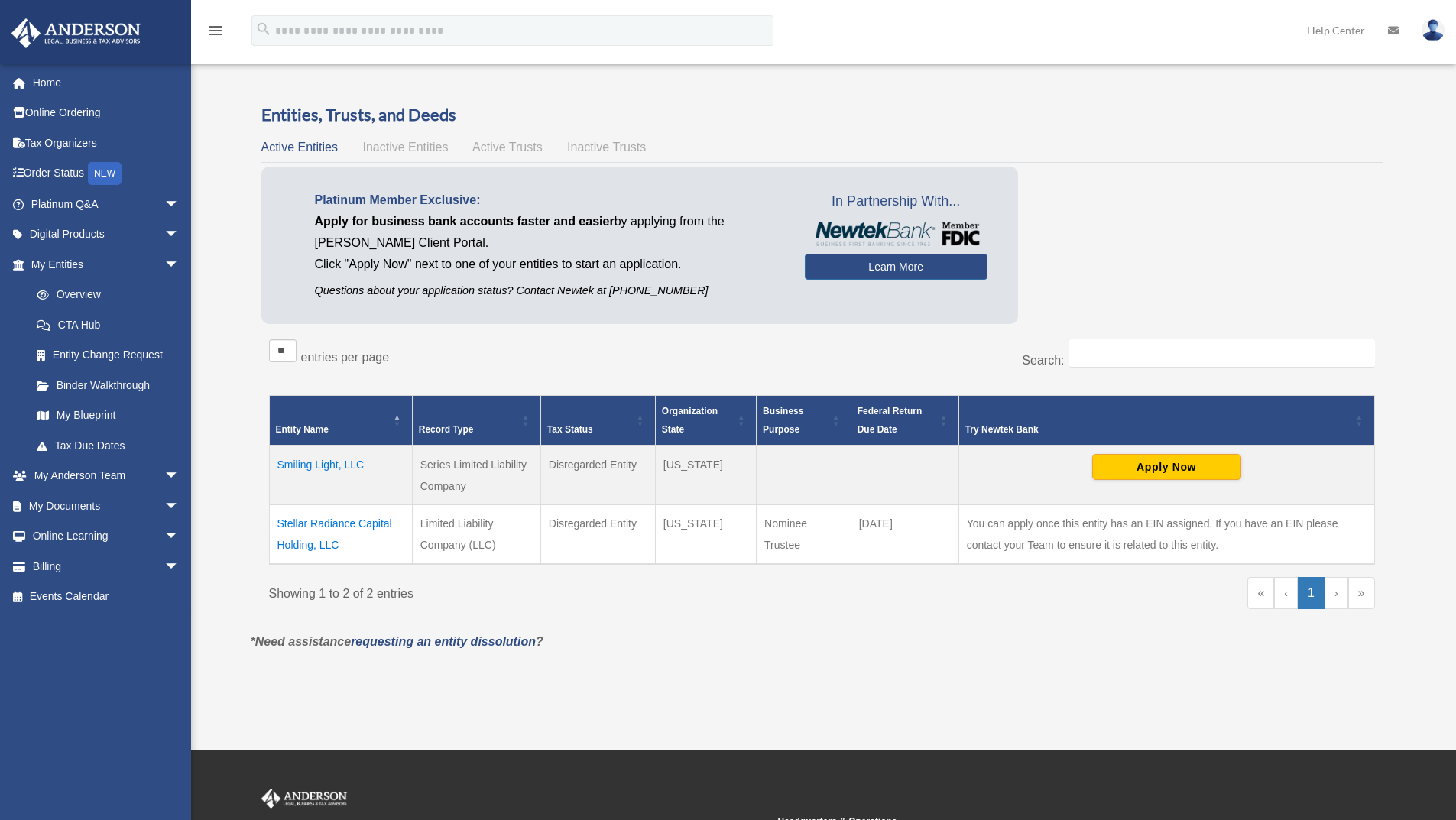
click at [330, 525] on td "Stellar Radiance Capital Holding, LLC" at bounding box center [340, 534] width 142 height 59
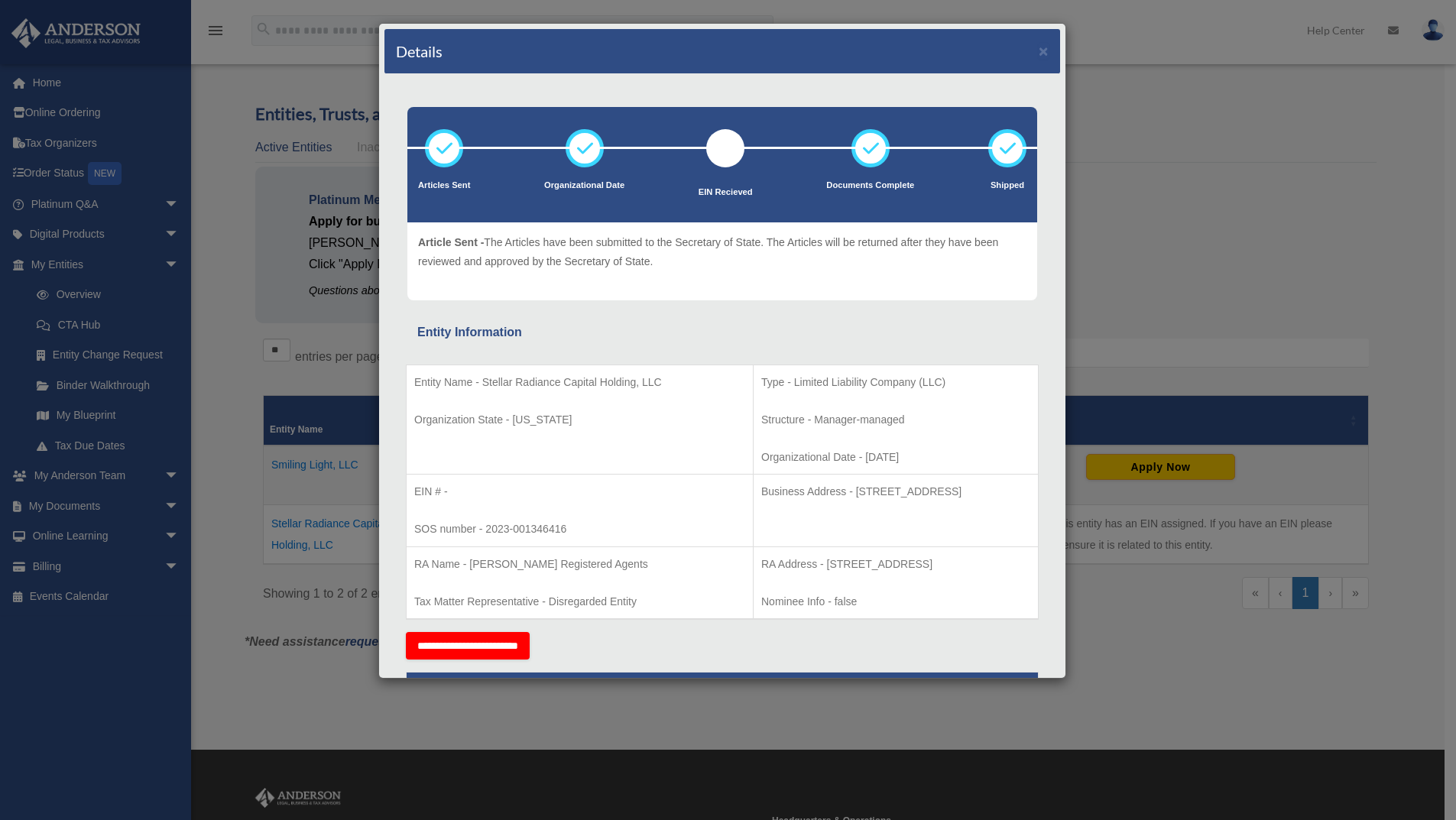
click at [233, 245] on div "Details × Articles Sent Organizational Date" at bounding box center [728, 410] width 1456 height 820
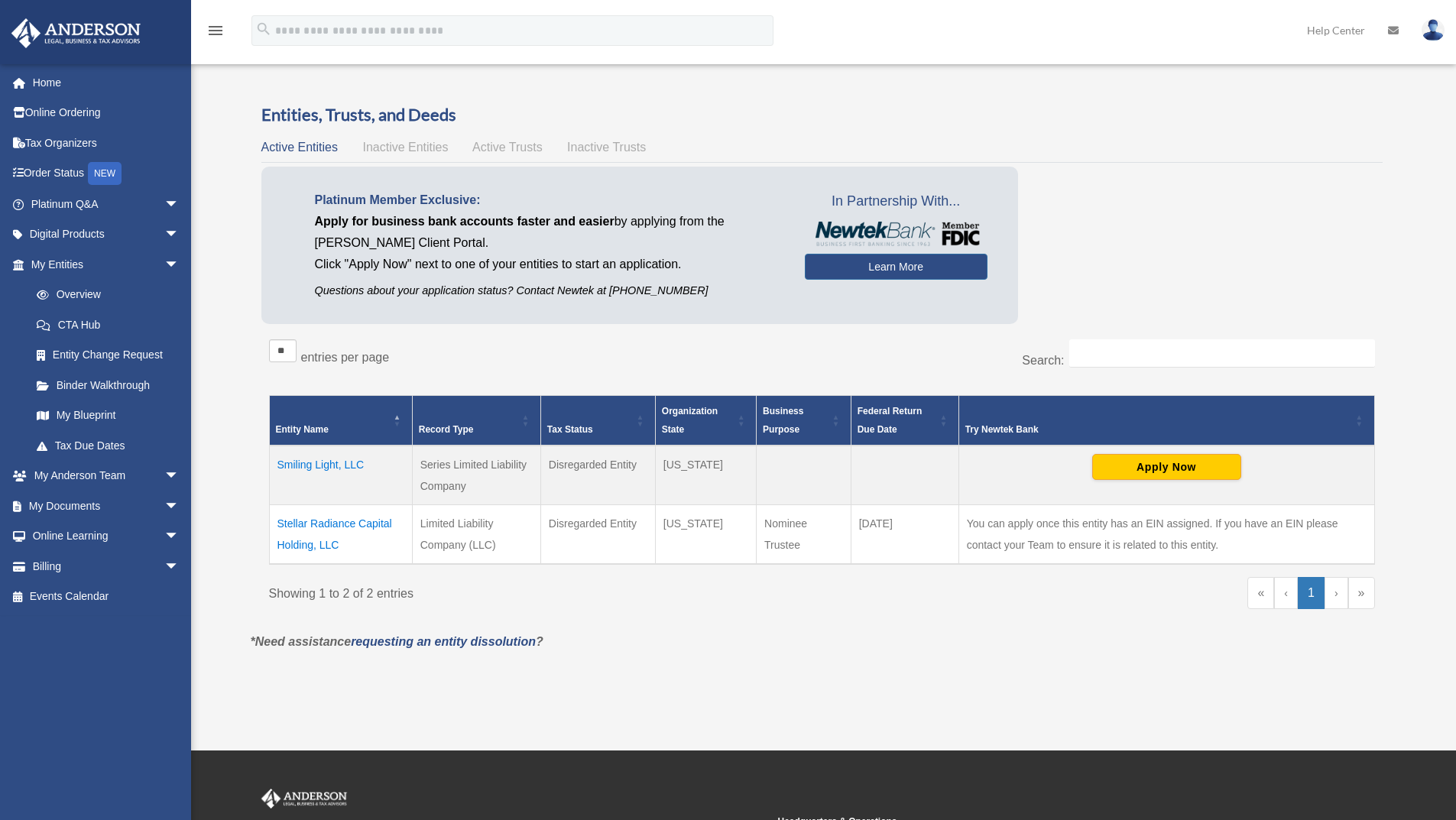
click at [504, 141] on span "Active Trusts" at bounding box center [507, 147] width 71 height 13
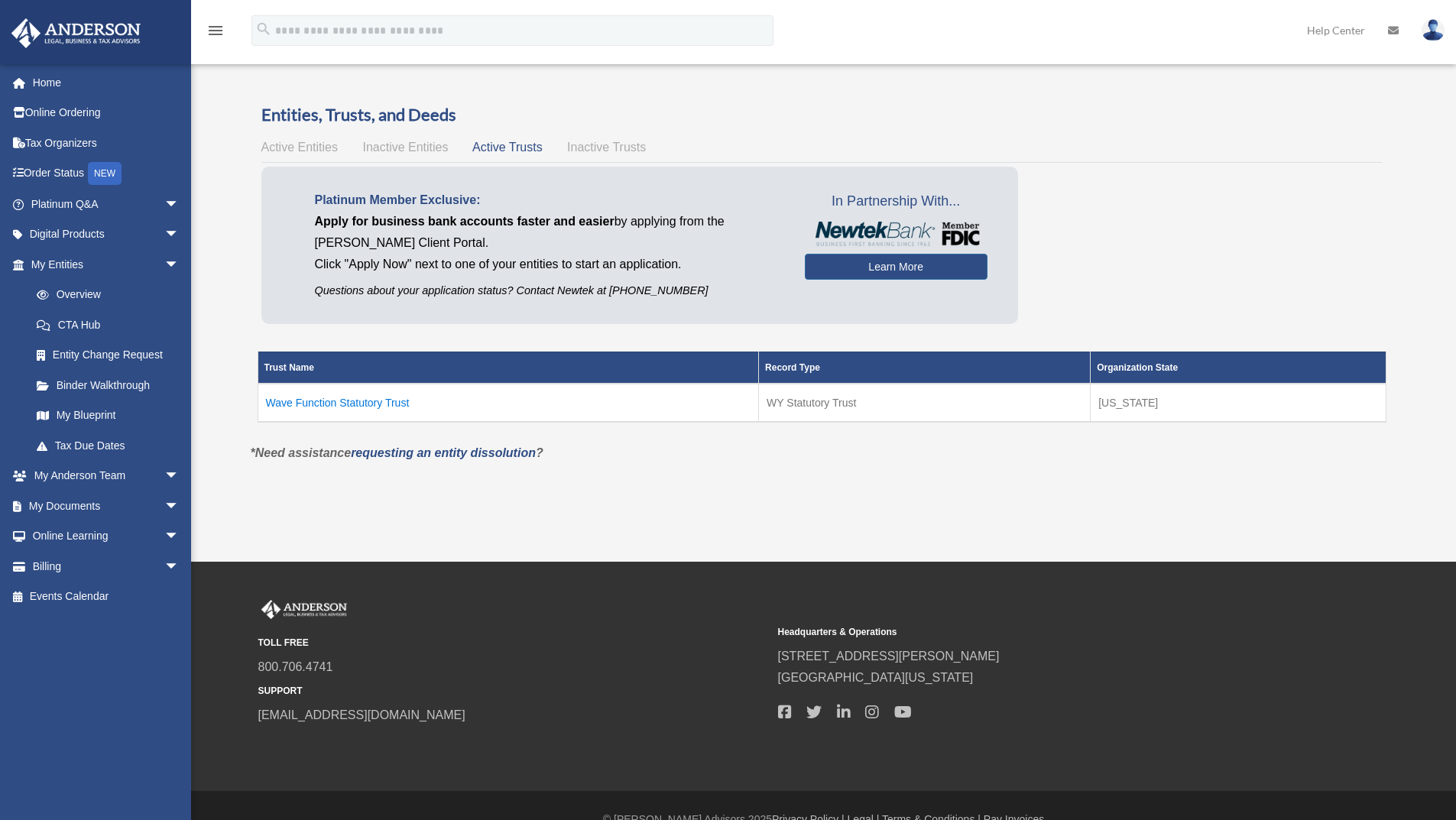
click at [301, 146] on span "Active Entities" at bounding box center [299, 147] width 76 height 13
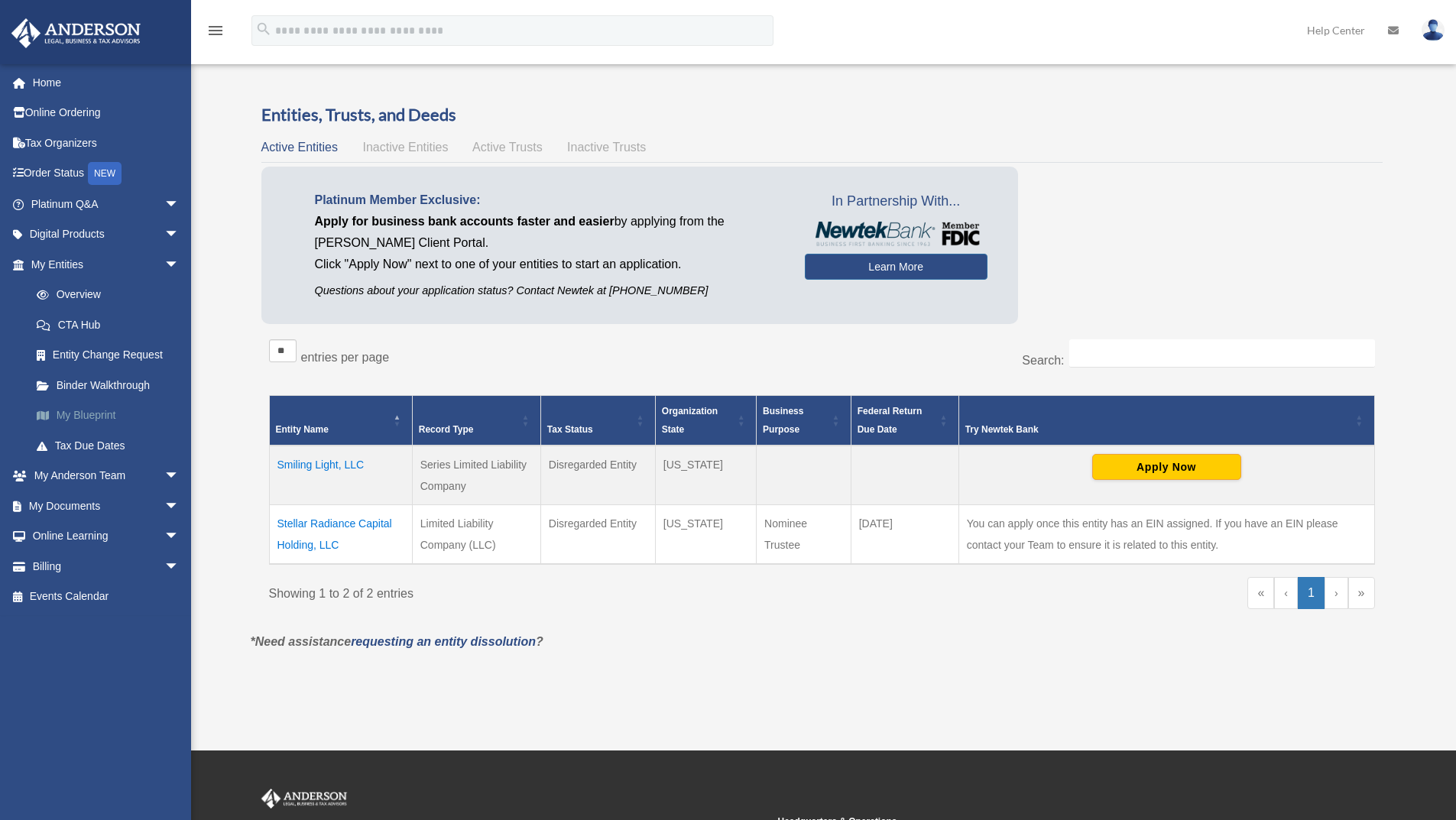
click at [87, 416] on link "My Blueprint" at bounding box center [112, 415] width 181 height 30
